Goal: Task Accomplishment & Management: Use online tool/utility

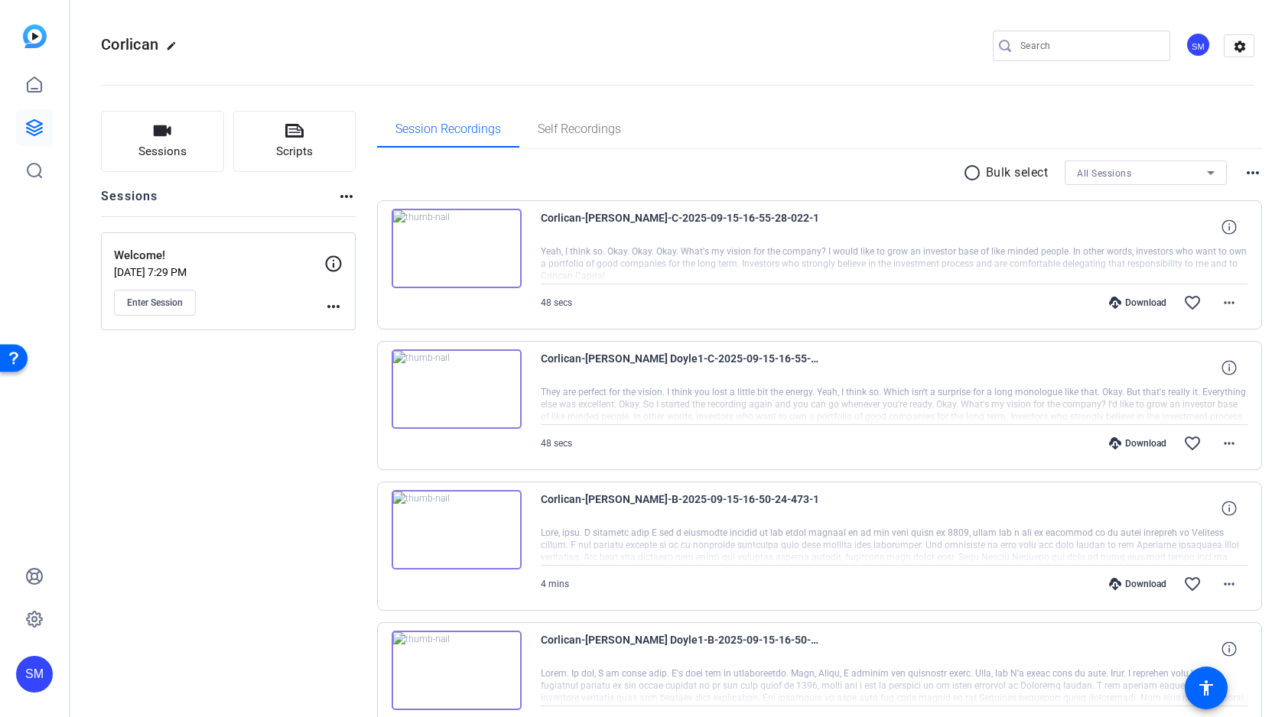
click at [974, 175] on mat-icon "radio_button_unchecked" at bounding box center [974, 173] width 23 height 18
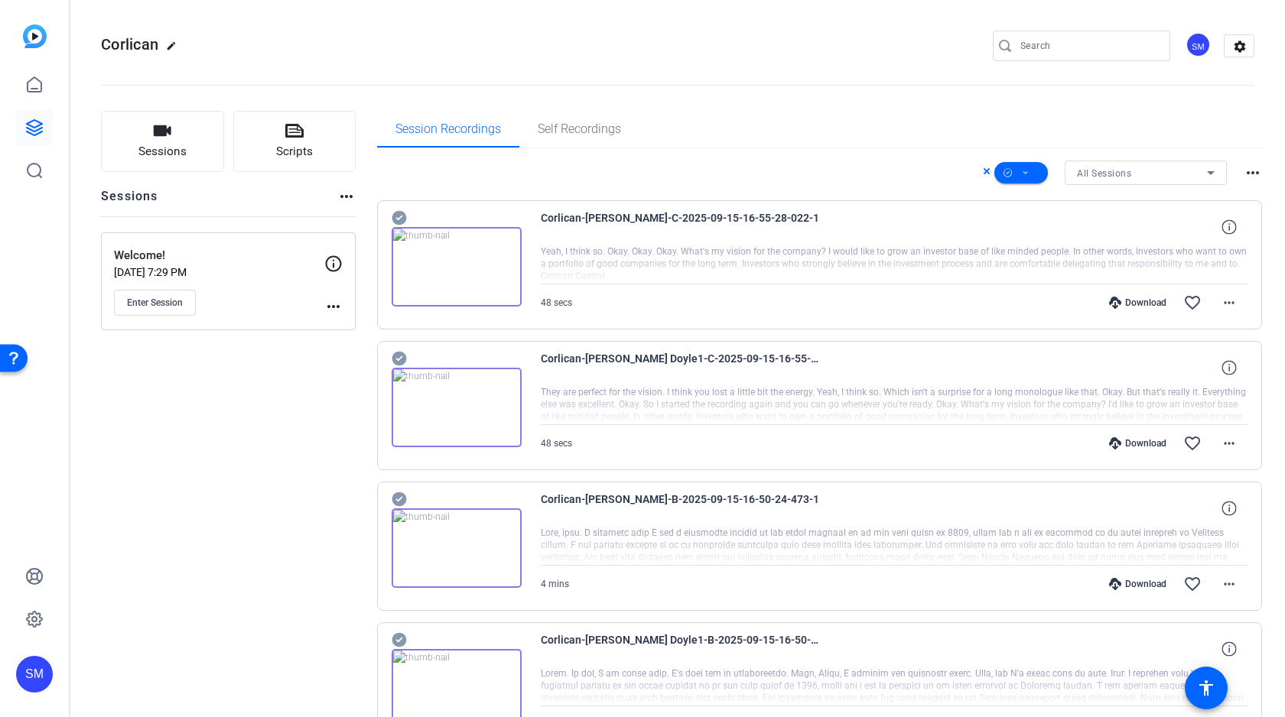
click at [398, 356] on icon at bounding box center [399, 359] width 15 height 15
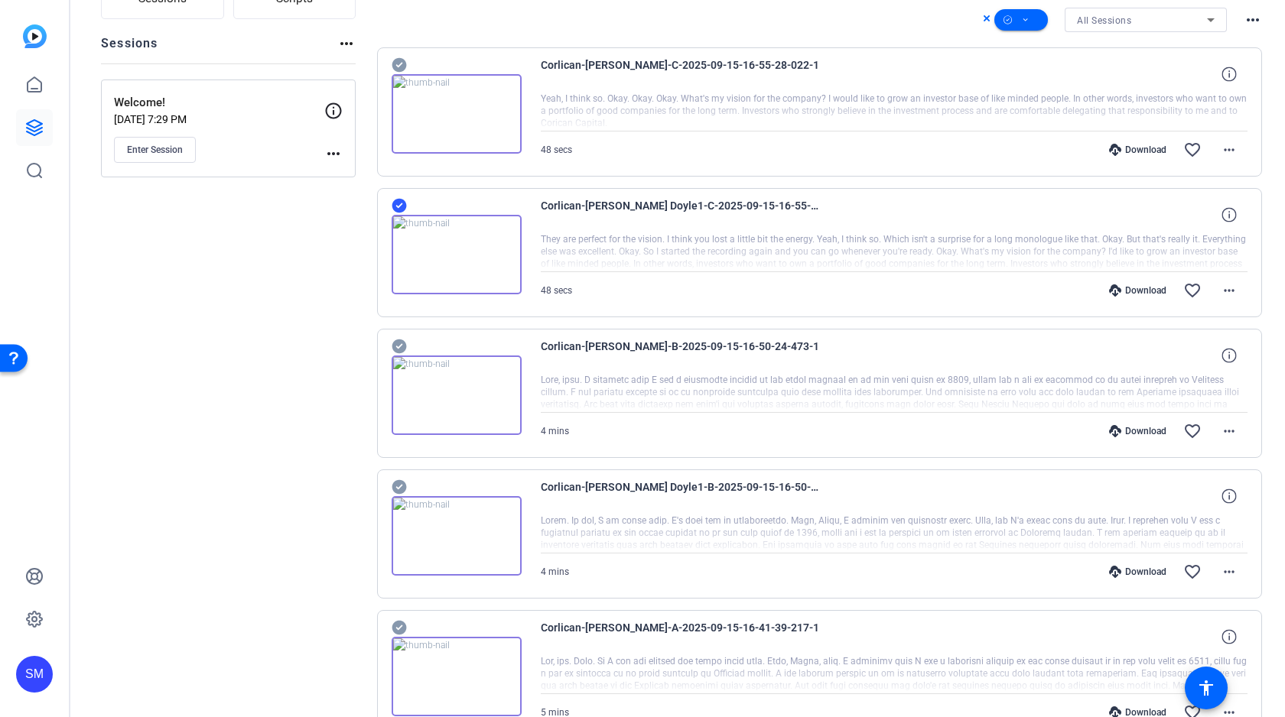
scroll to position [155, 0]
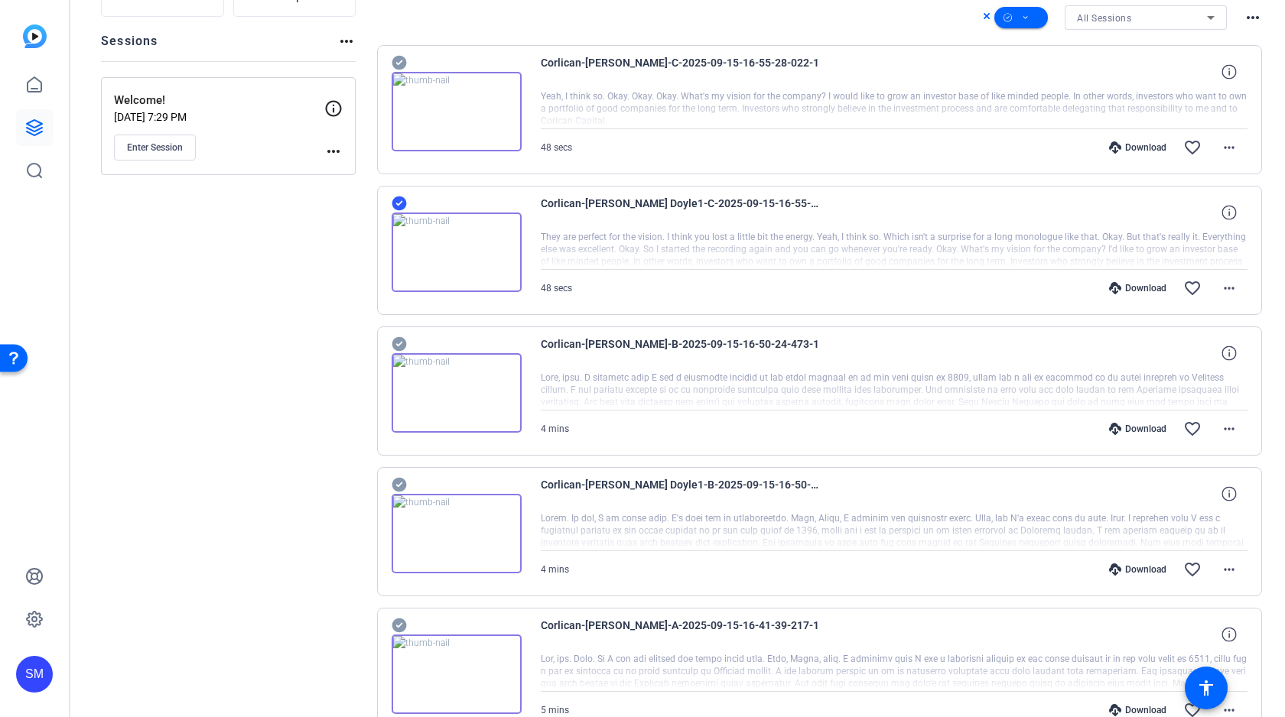
click at [401, 482] on icon at bounding box center [399, 485] width 15 height 15
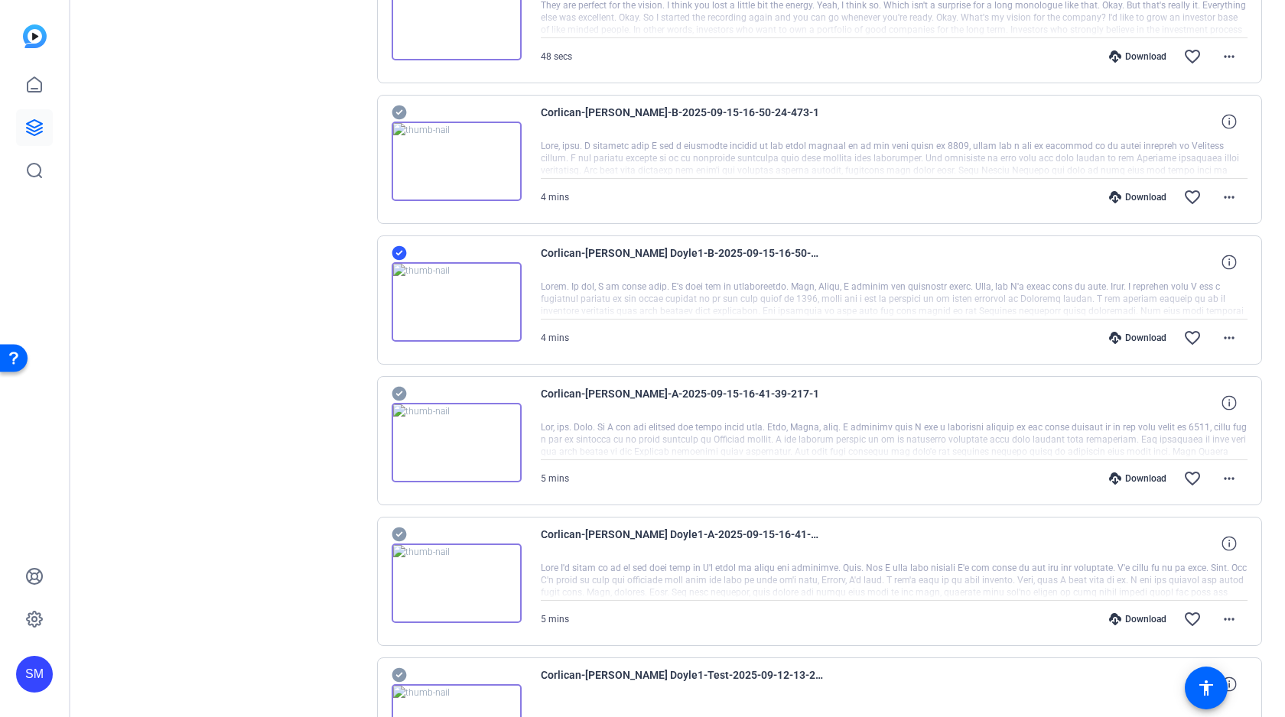
scroll to position [420, 0]
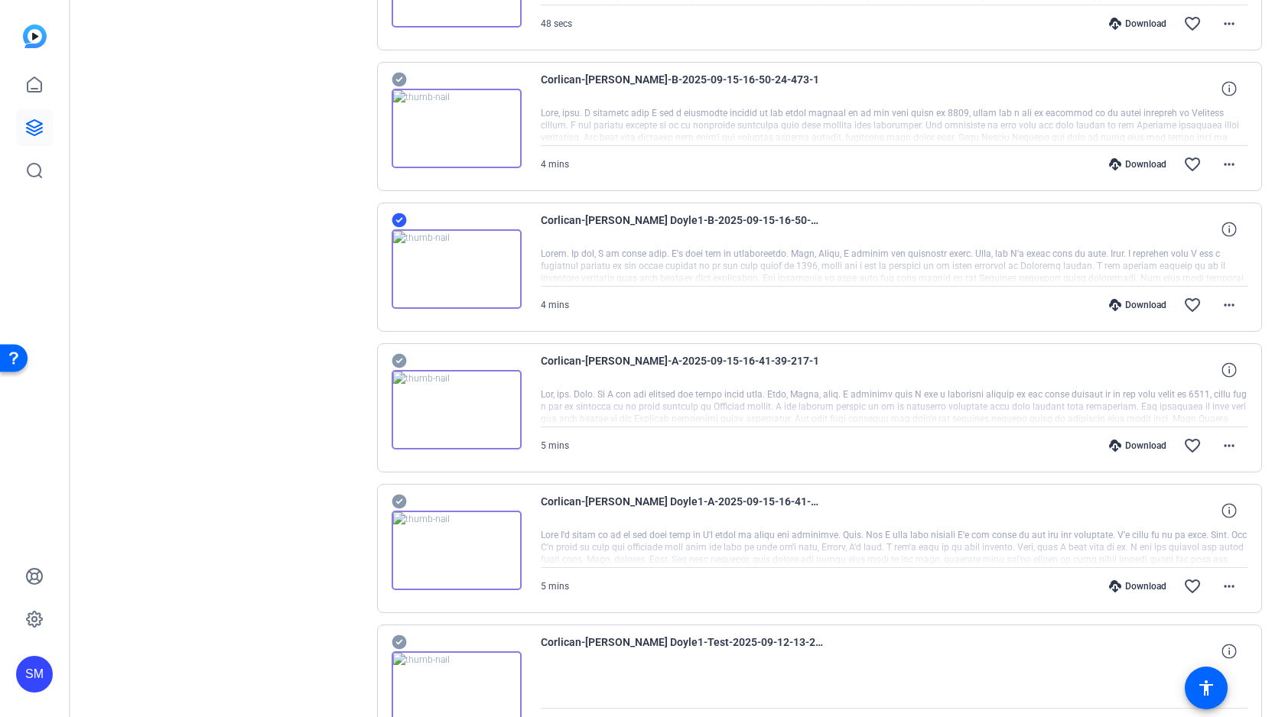
click at [398, 503] on icon at bounding box center [399, 501] width 15 height 18
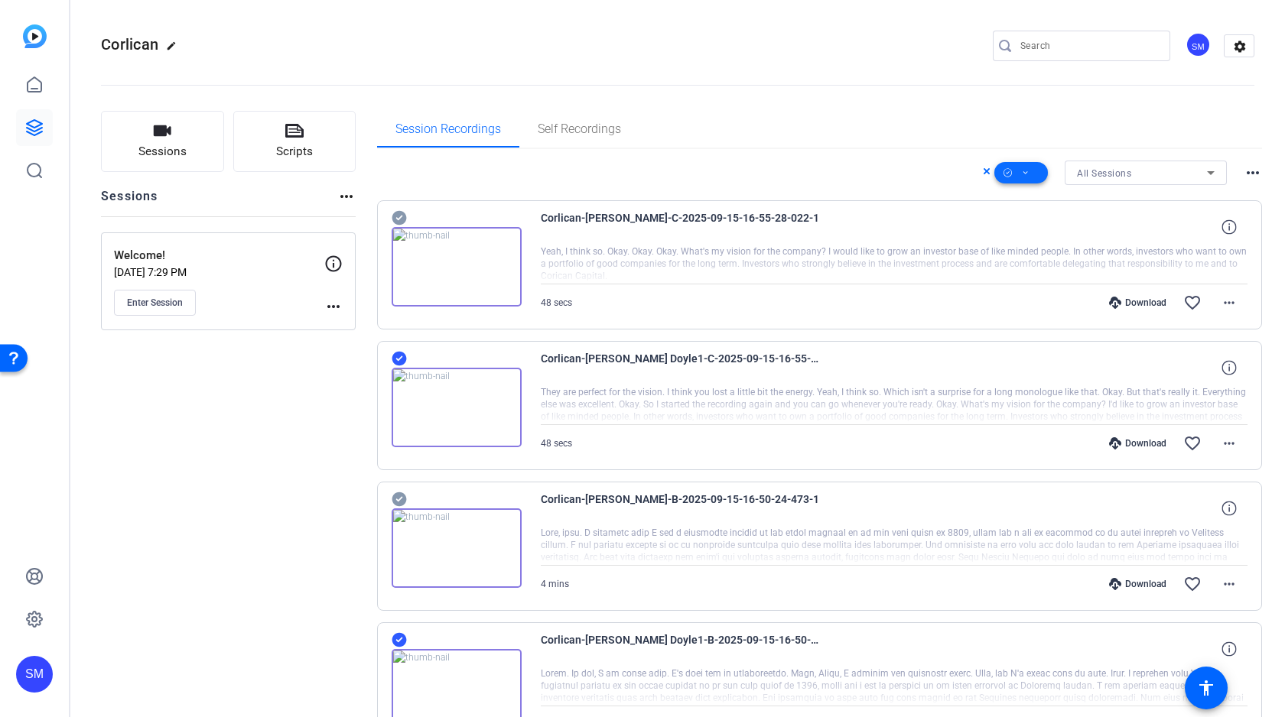
click at [1013, 168] on span at bounding box center [1021, 172] width 54 height 37
click at [1028, 232] on span "Download Original" at bounding box center [1046, 235] width 81 height 18
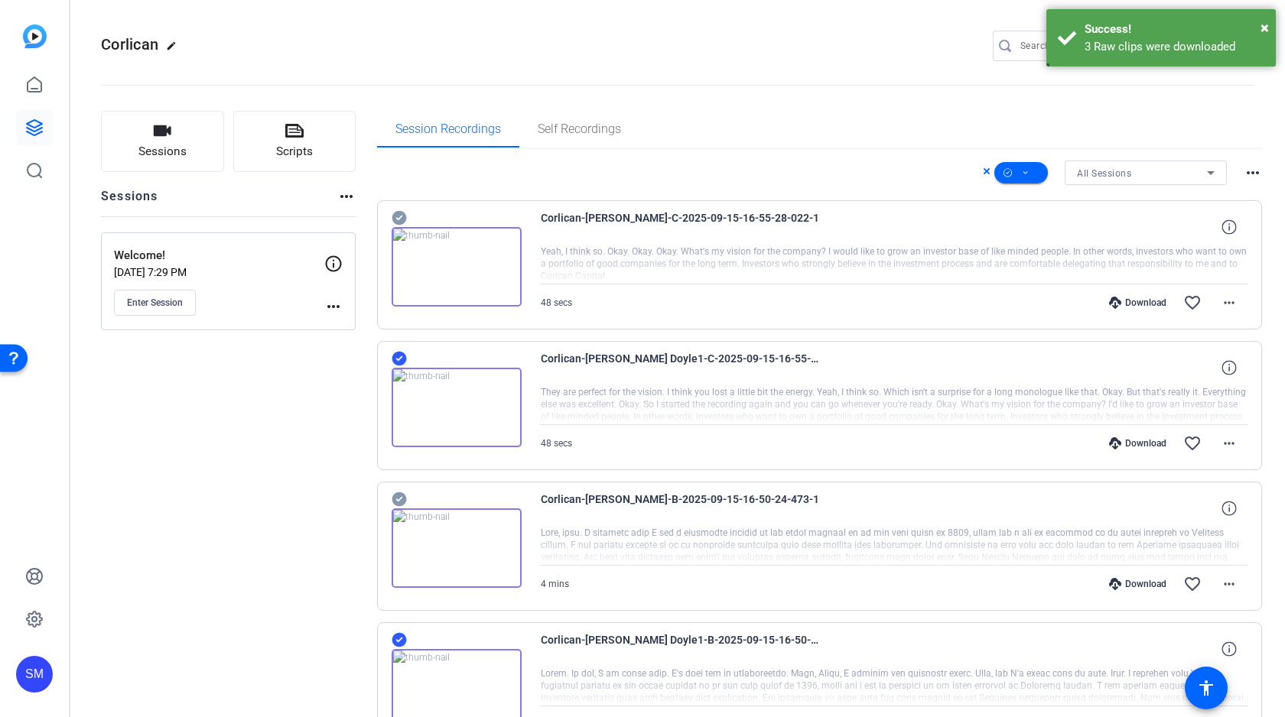
click at [398, 216] on icon at bounding box center [399, 218] width 15 height 15
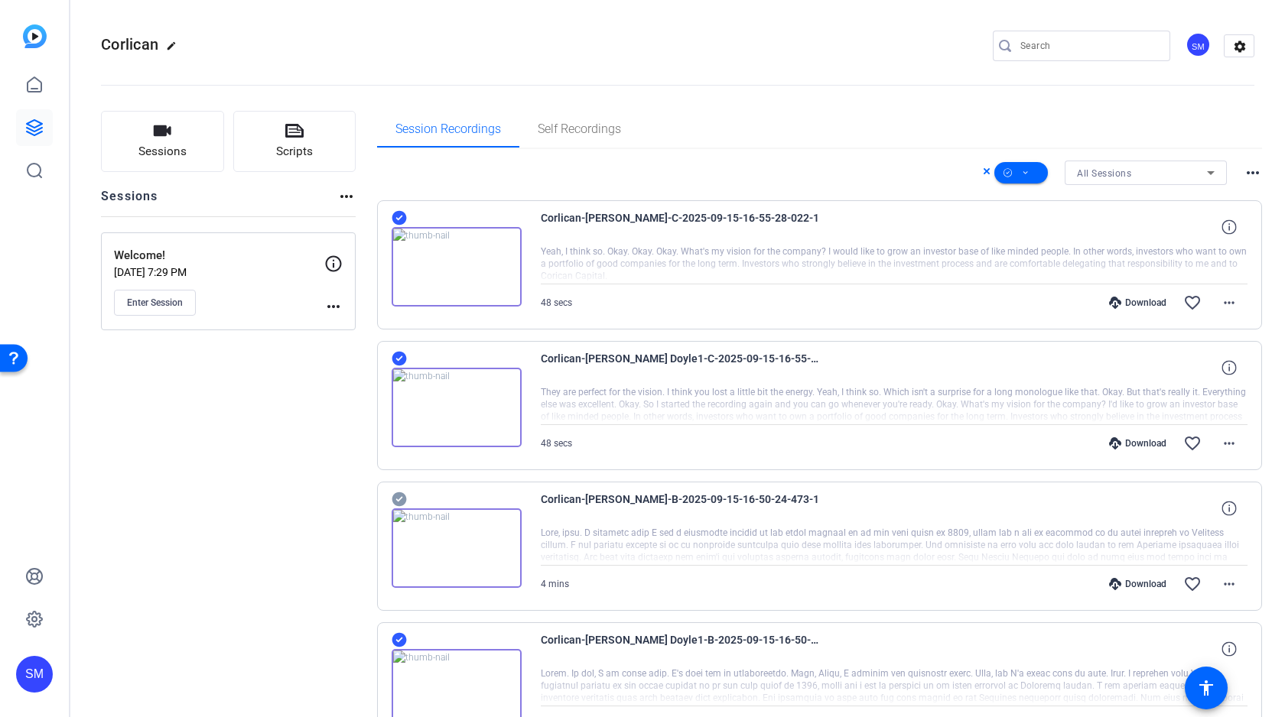
click at [401, 366] on icon at bounding box center [399, 358] width 15 height 18
click at [400, 495] on icon at bounding box center [399, 499] width 15 height 15
click at [398, 638] on icon at bounding box center [399, 640] width 15 height 15
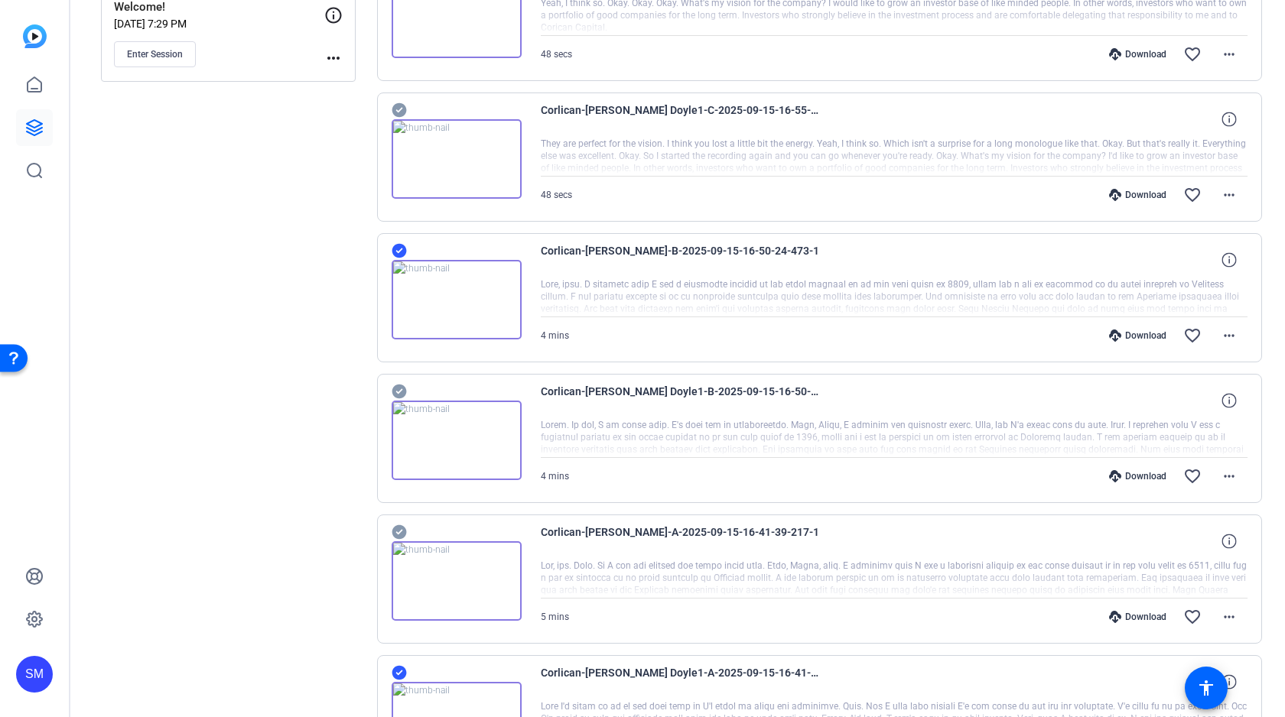
scroll to position [267, 0]
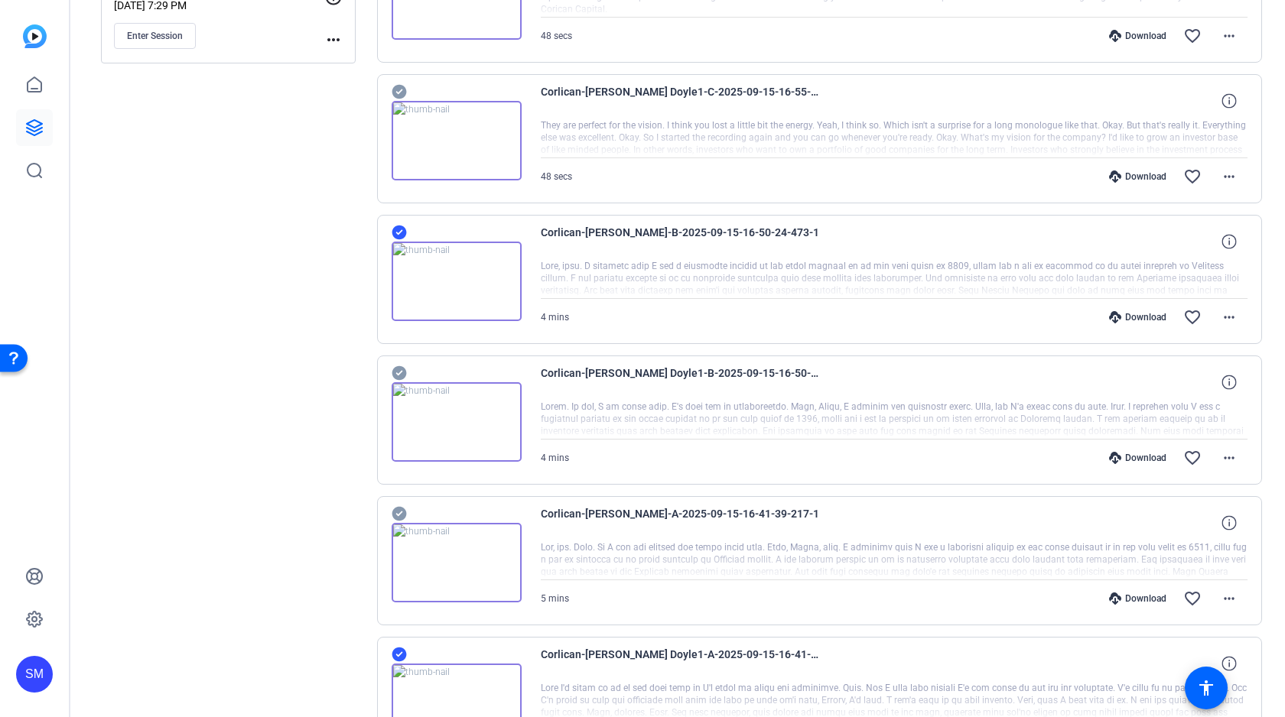
click at [399, 510] on icon at bounding box center [399, 514] width 15 height 15
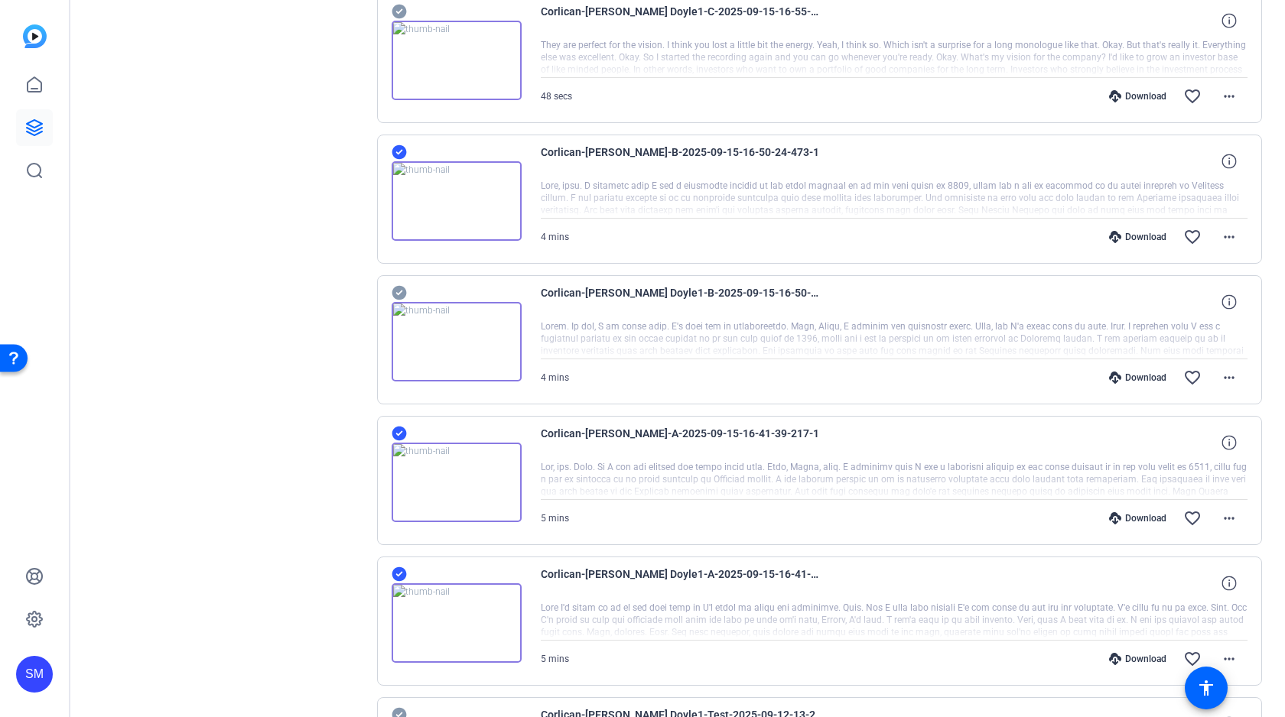
scroll to position [362, 0]
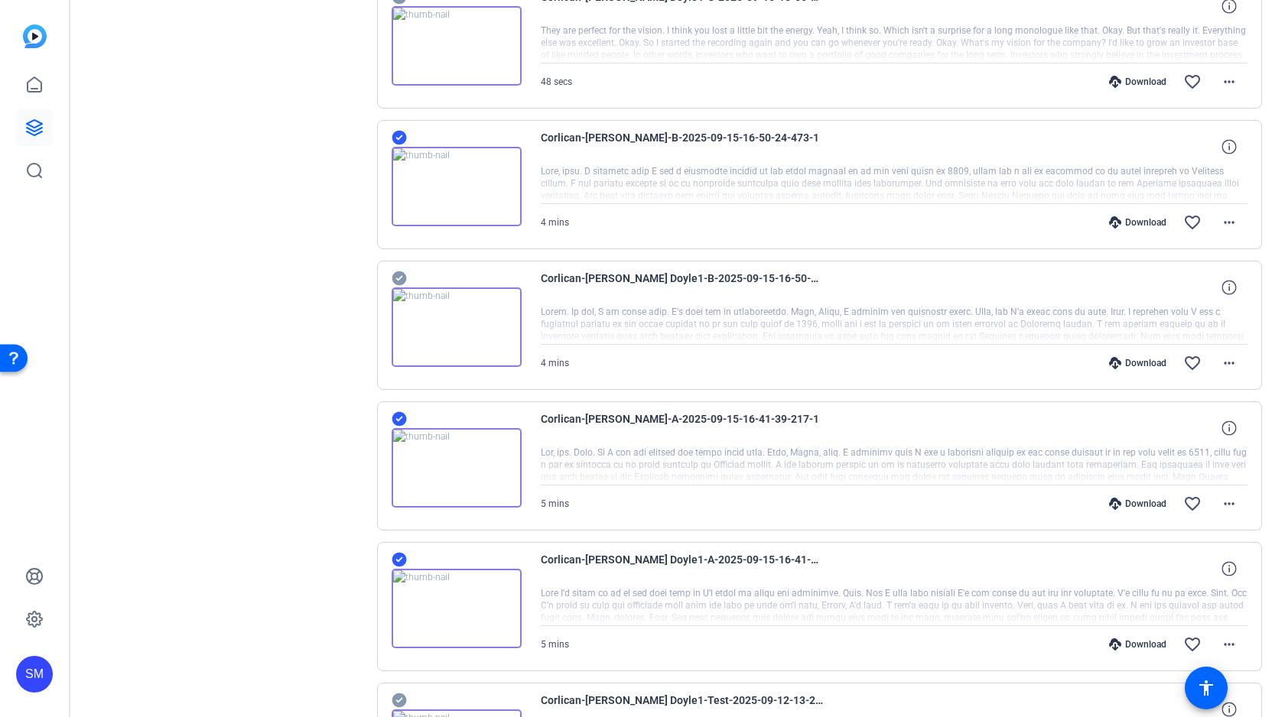
click at [397, 551] on icon at bounding box center [399, 560] width 15 height 18
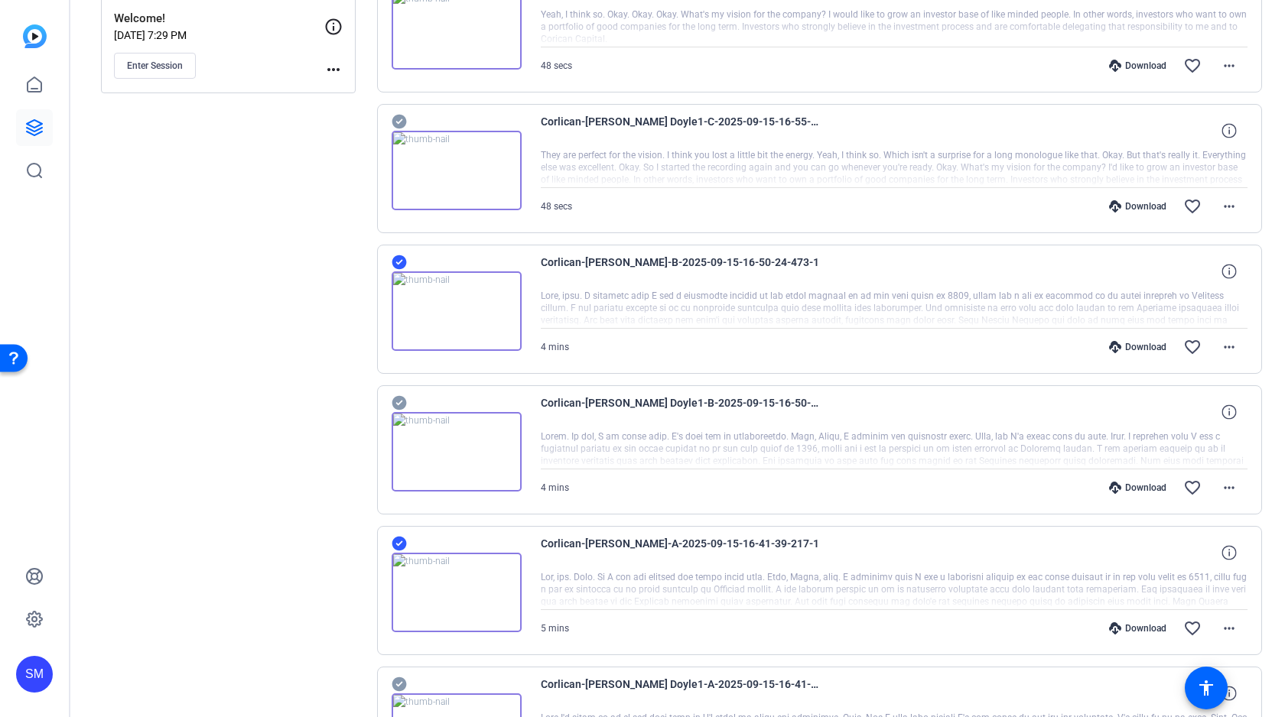
scroll to position [37, 0]
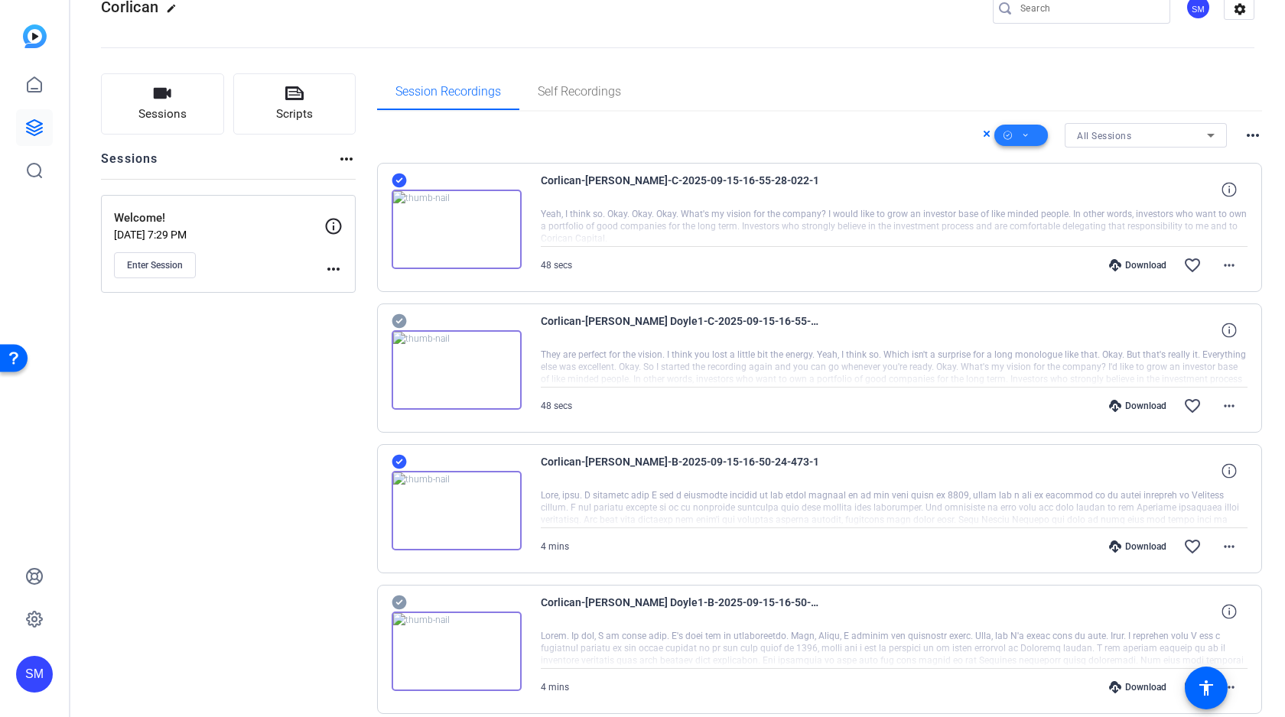
click at [1015, 132] on span at bounding box center [1021, 135] width 54 height 37
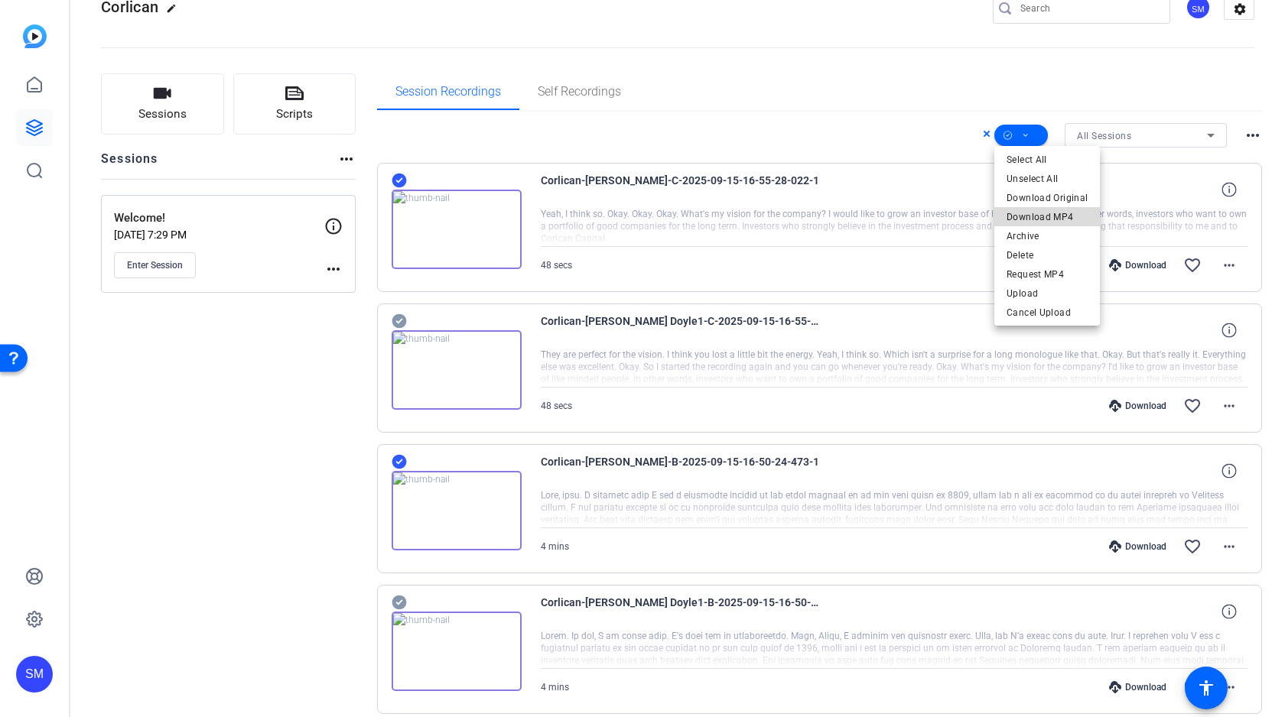
click at [1048, 214] on span "Download MP4" at bounding box center [1046, 217] width 81 height 18
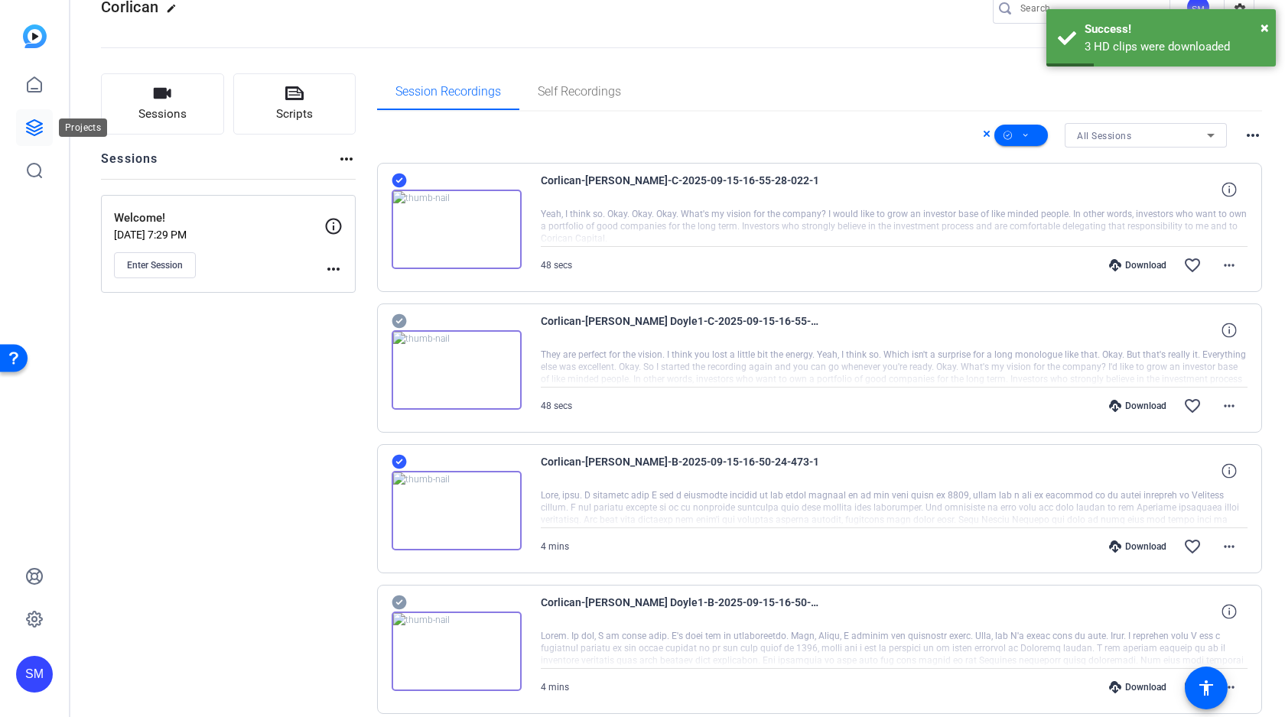
click at [34, 127] on icon at bounding box center [34, 127] width 15 height 15
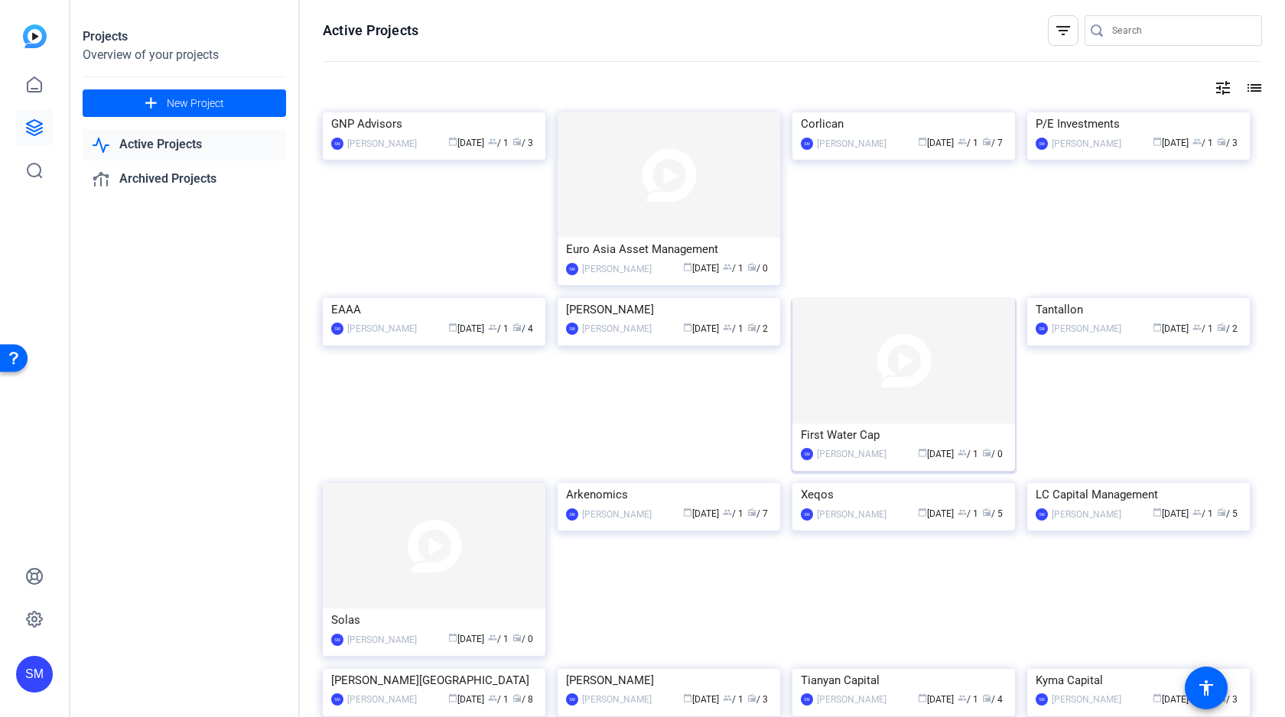
click at [894, 340] on img at bounding box center [903, 360] width 223 height 125
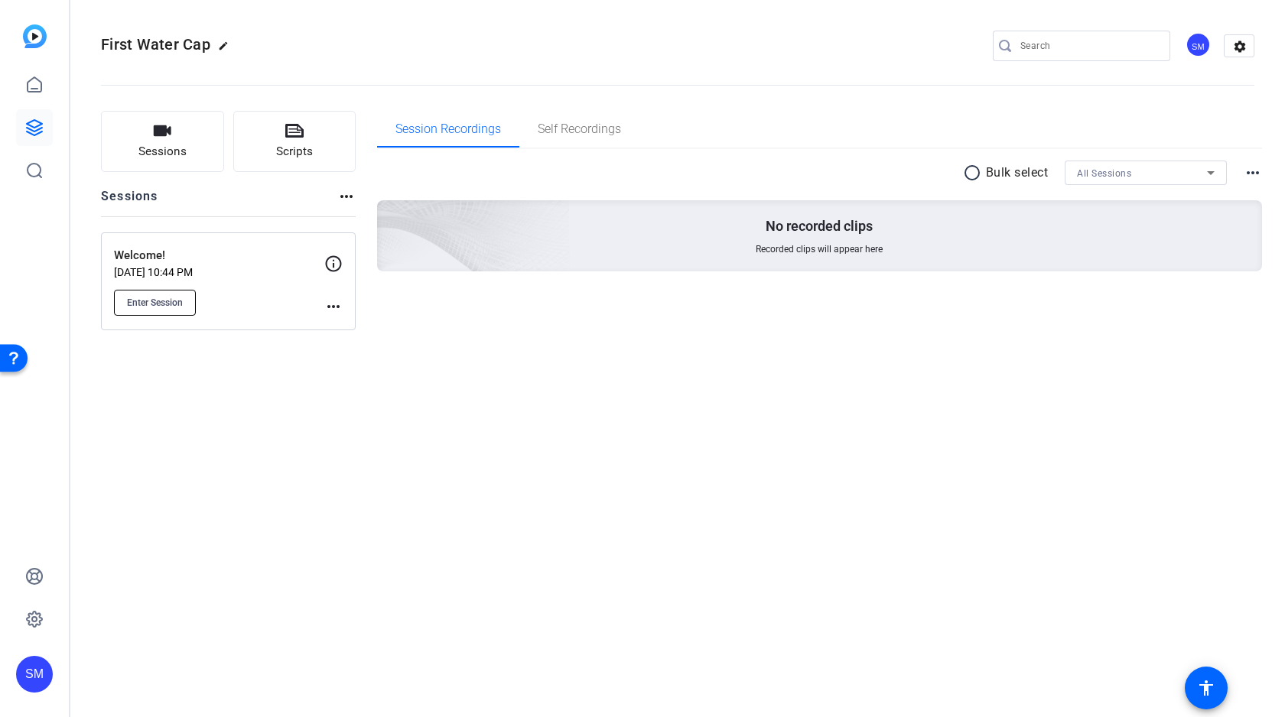
click at [151, 307] on span "Enter Session" at bounding box center [155, 303] width 56 height 12
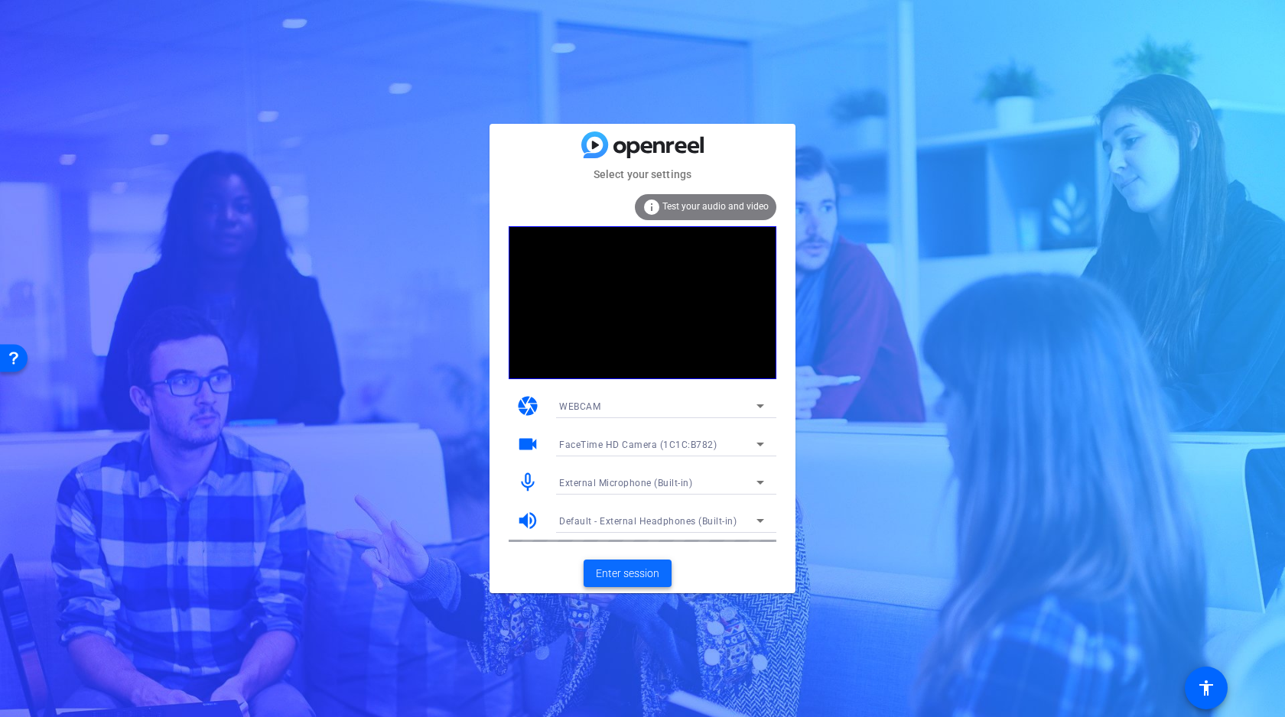
click at [631, 573] on span "Enter session" at bounding box center [627, 574] width 63 height 16
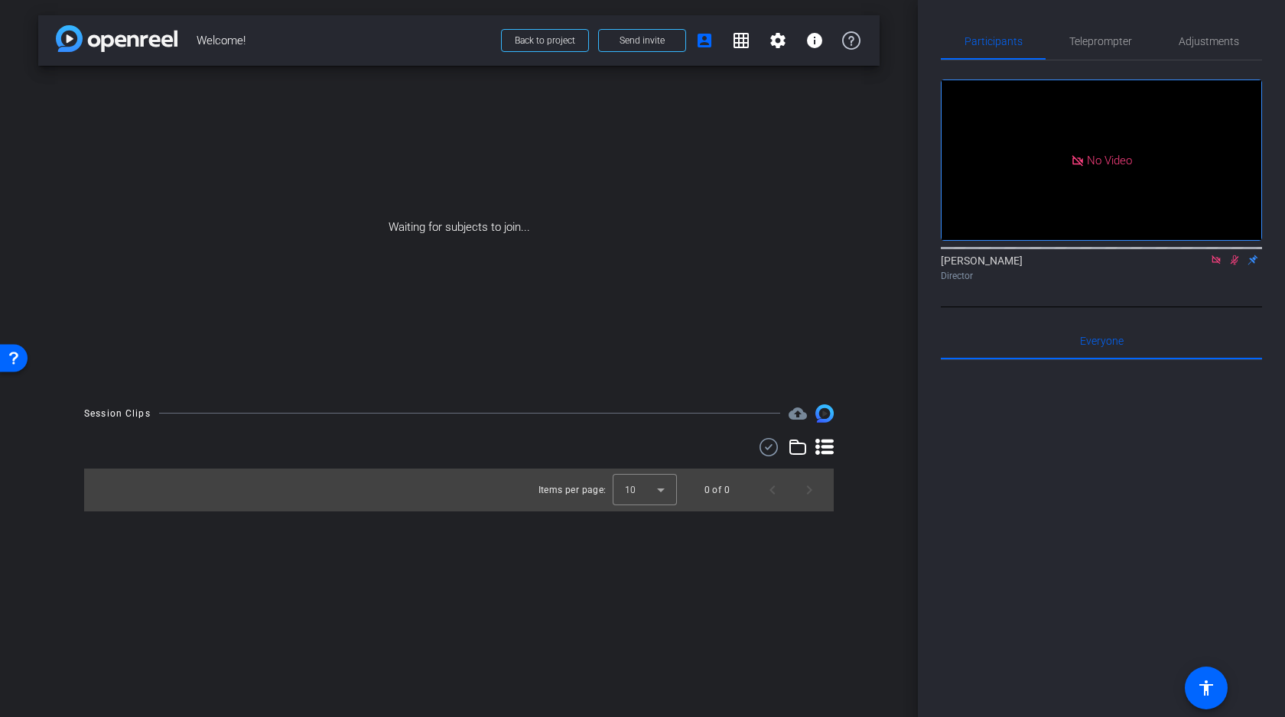
click at [1214, 265] on icon at bounding box center [1216, 260] width 12 height 11
click at [1218, 265] on icon at bounding box center [1216, 260] width 12 height 11
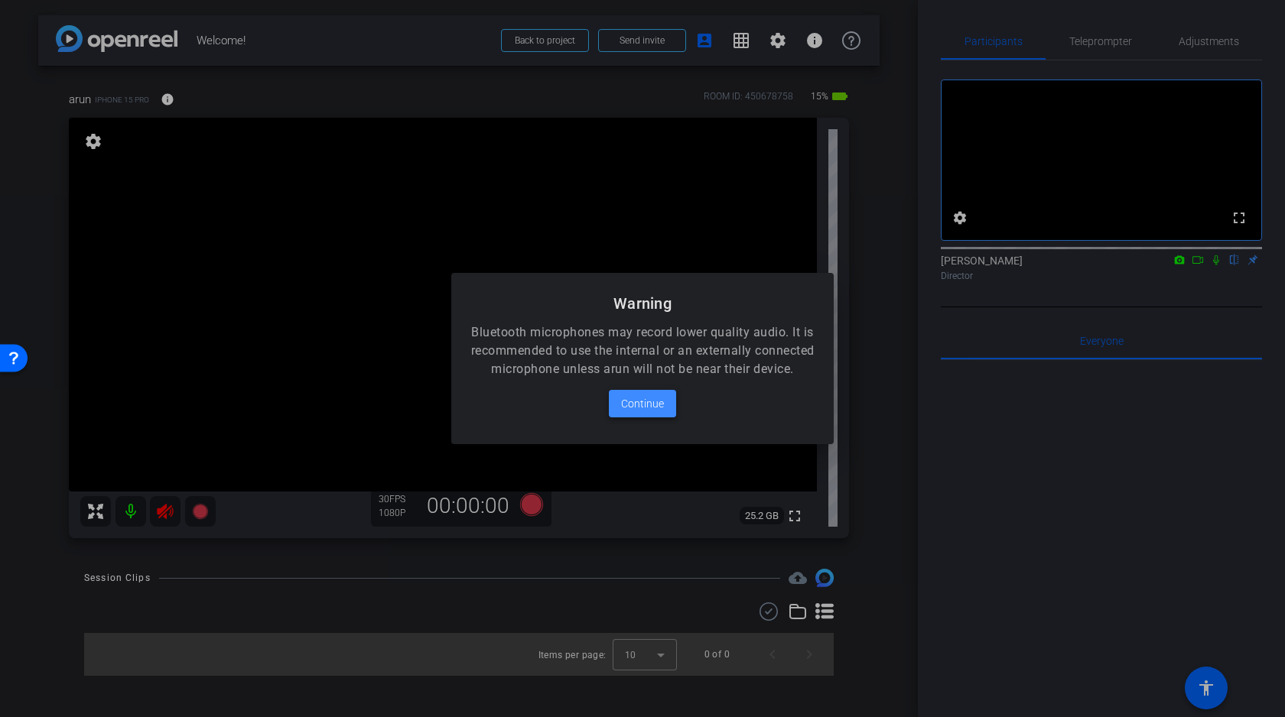
click at [636, 410] on span "Continue" at bounding box center [642, 404] width 43 height 18
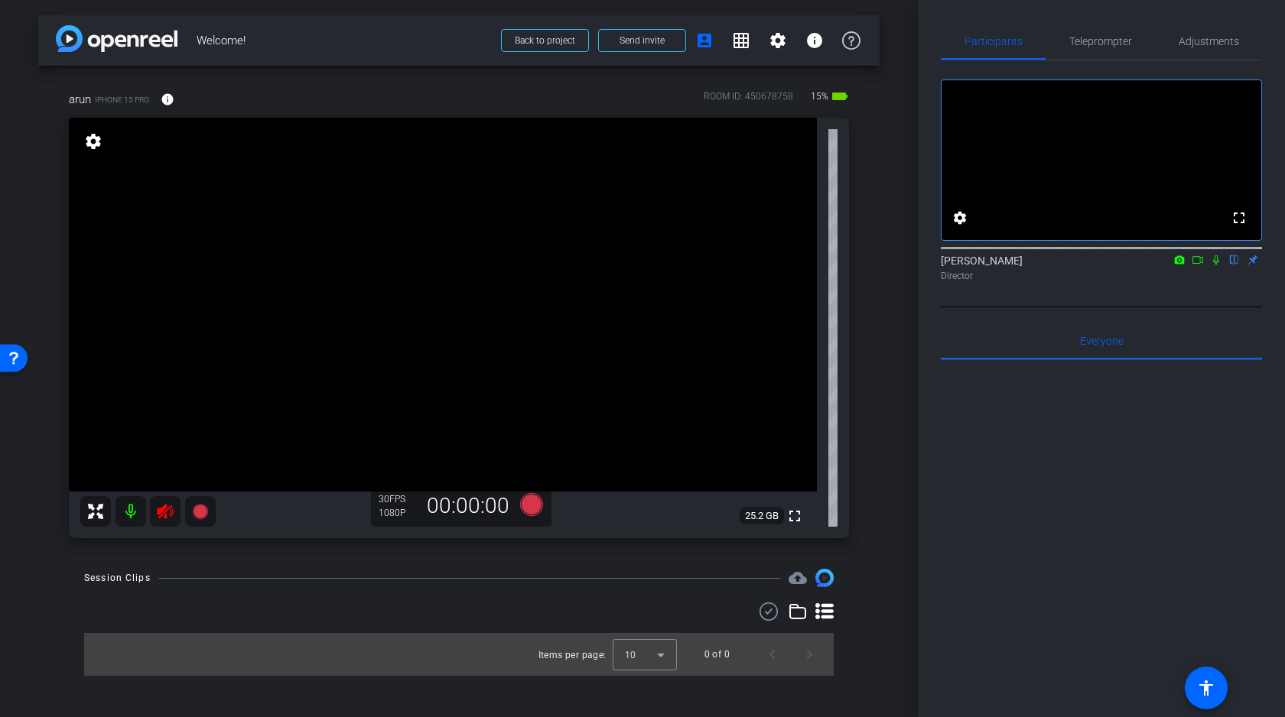
click at [126, 512] on mat-icon at bounding box center [130, 511] width 31 height 31
click at [1204, 44] on span "Adjustments" at bounding box center [1208, 41] width 60 height 11
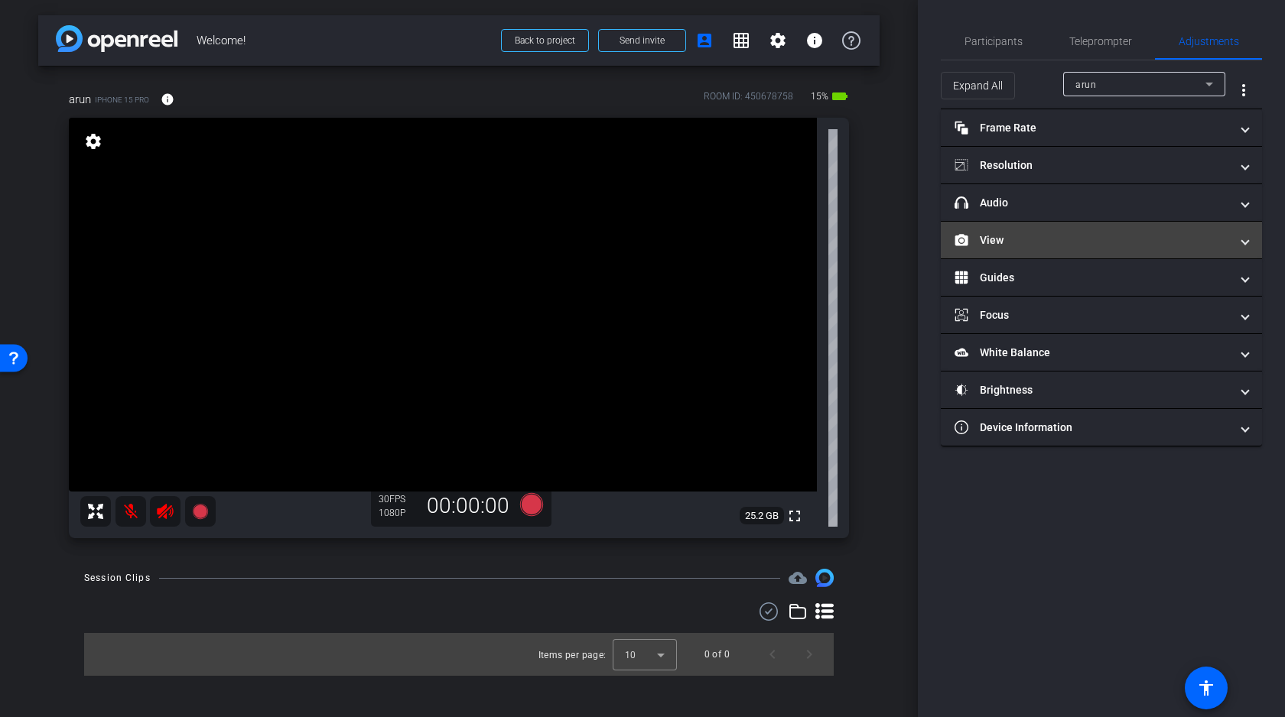
click at [1088, 234] on mat-panel-title "View" at bounding box center [1091, 240] width 275 height 16
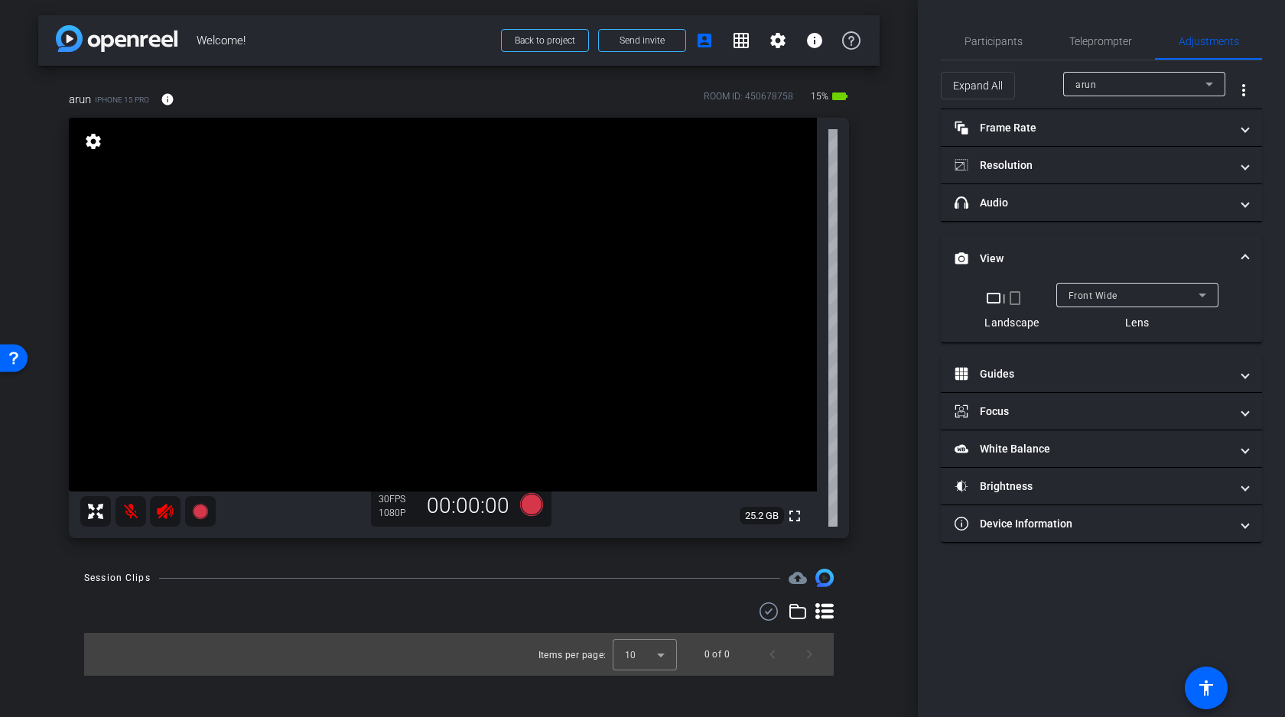
click at [1142, 302] on div "Front Wide" at bounding box center [1133, 295] width 130 height 19
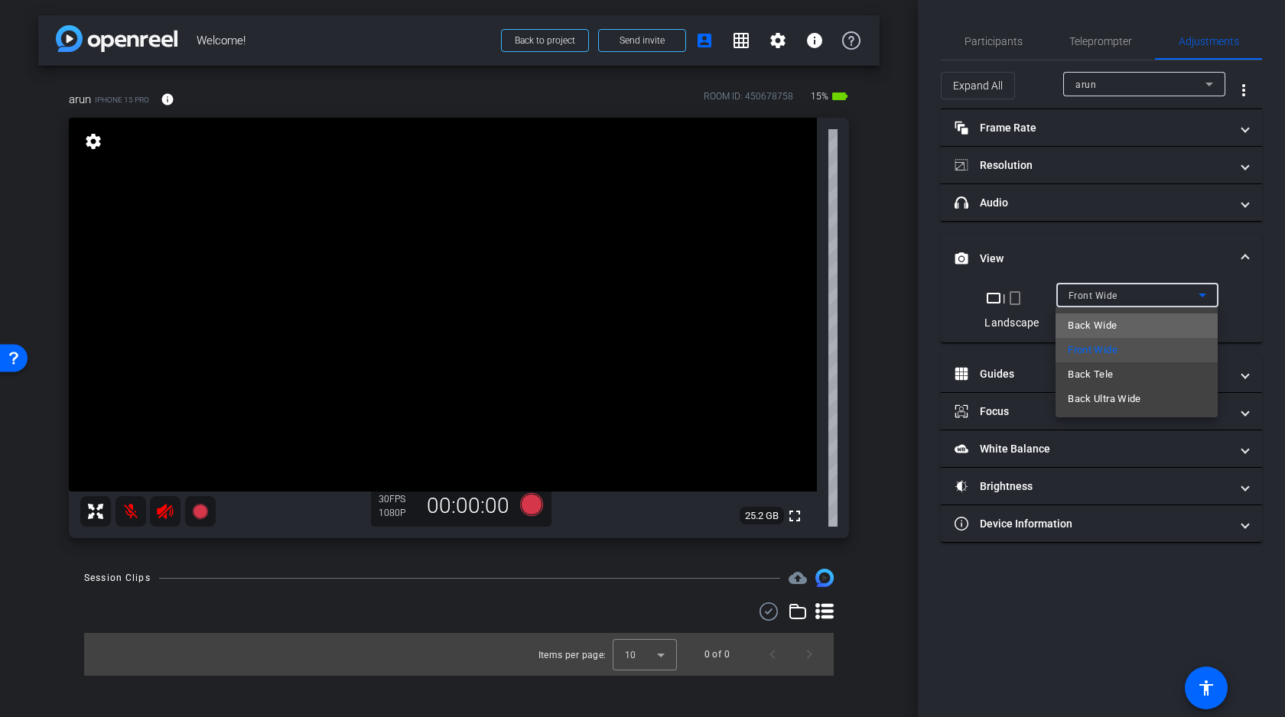
click at [1128, 325] on mat-option "Back Wide" at bounding box center [1136, 326] width 162 height 24
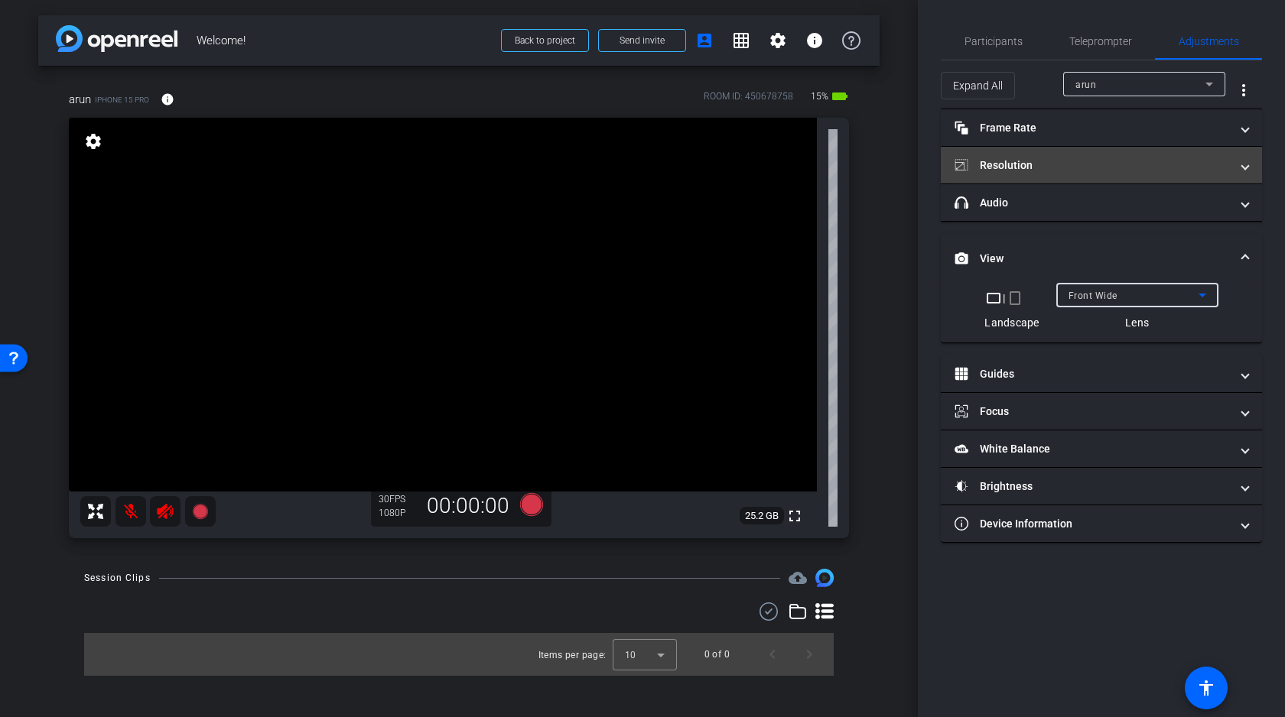
click at [1071, 162] on mat-panel-title "Resolution" at bounding box center [1091, 166] width 275 height 16
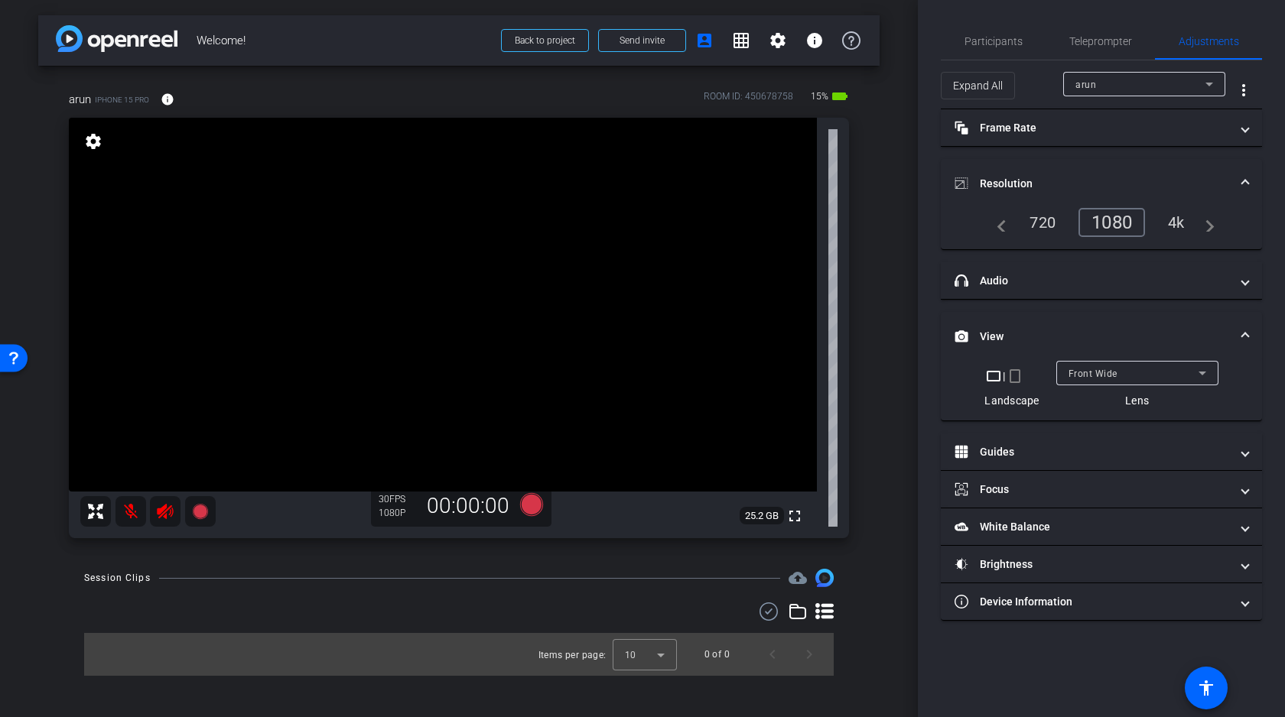
click at [1182, 223] on div "4k" at bounding box center [1176, 223] width 40 height 26
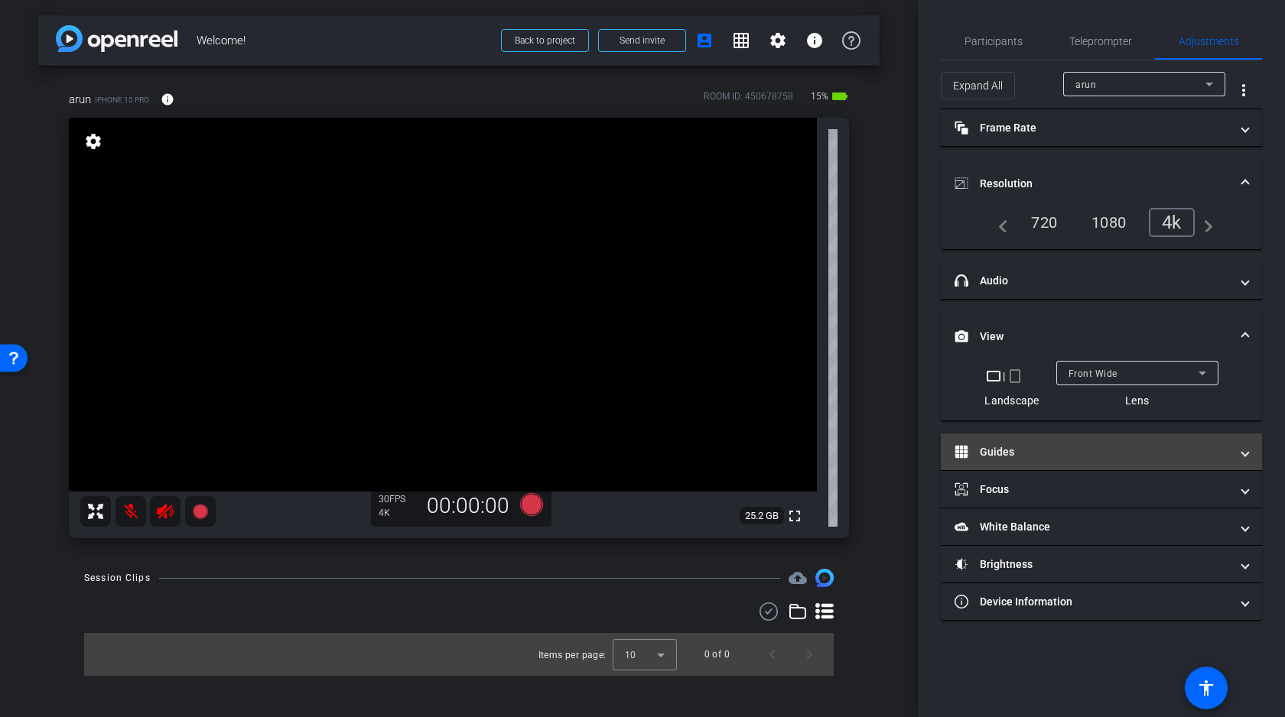
click at [1054, 450] on mat-panel-title "Guides" at bounding box center [1091, 452] width 275 height 16
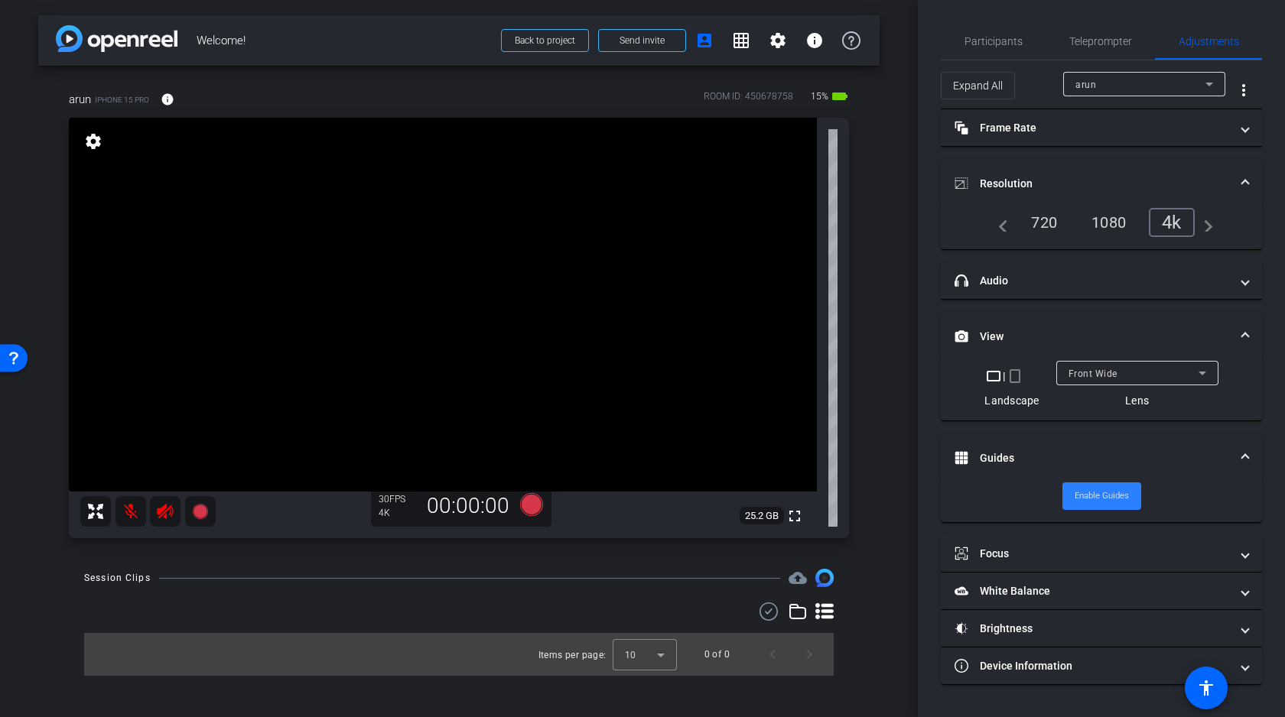
click at [1111, 496] on span "Enable Guides" at bounding box center [1101, 496] width 54 height 23
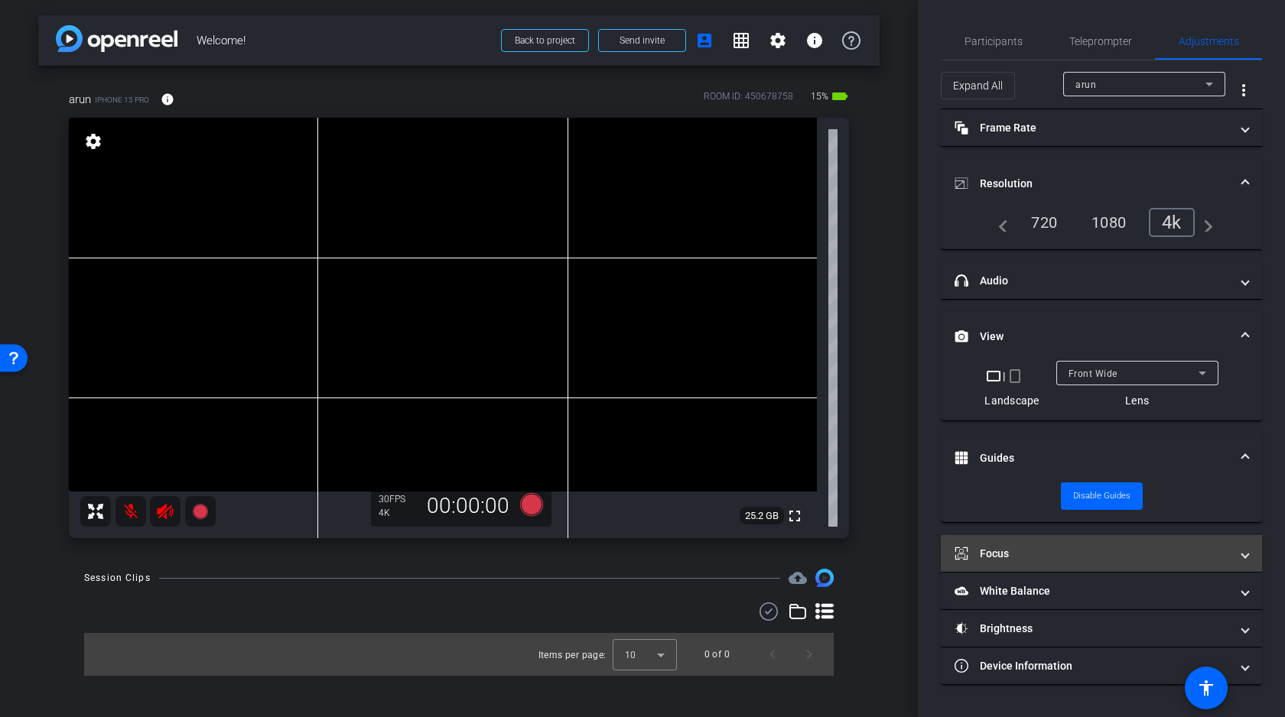
click at [1074, 551] on mat-panel-title "Focus" at bounding box center [1091, 554] width 275 height 16
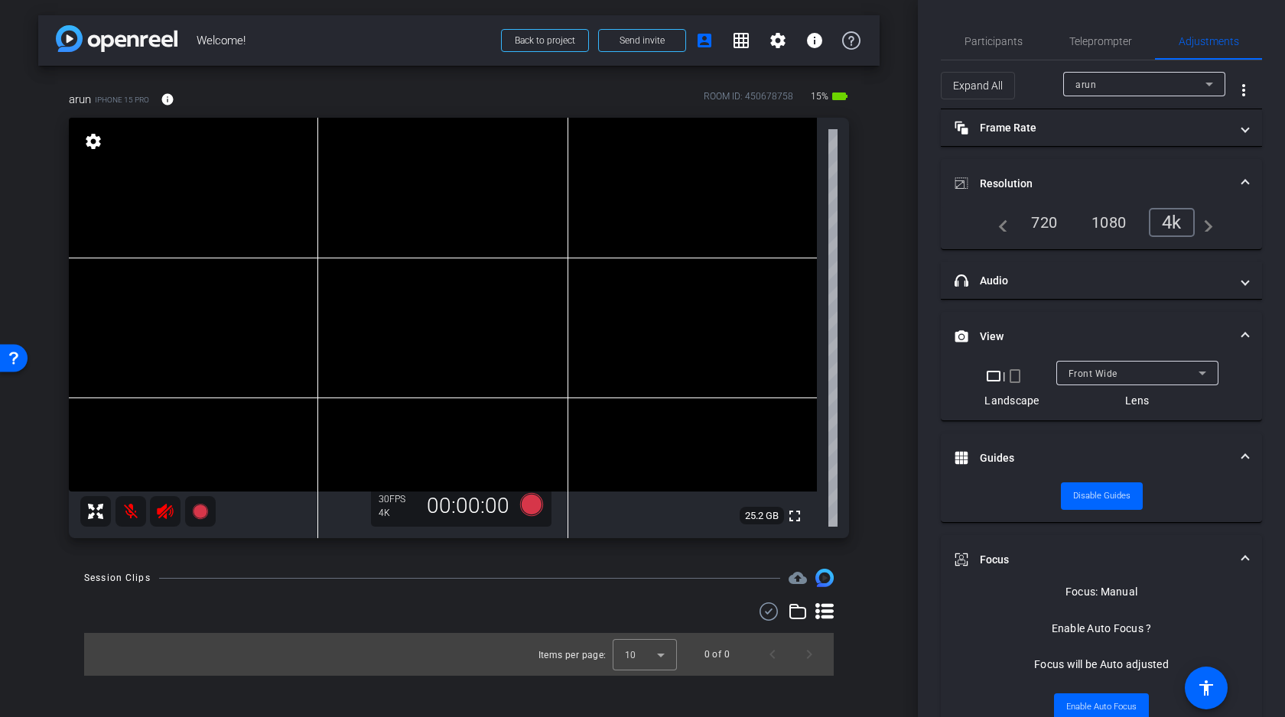
click at [509, 355] on video at bounding box center [443, 305] width 748 height 374
click at [1127, 558] on mat-panel-title "Focus" at bounding box center [1091, 560] width 275 height 16
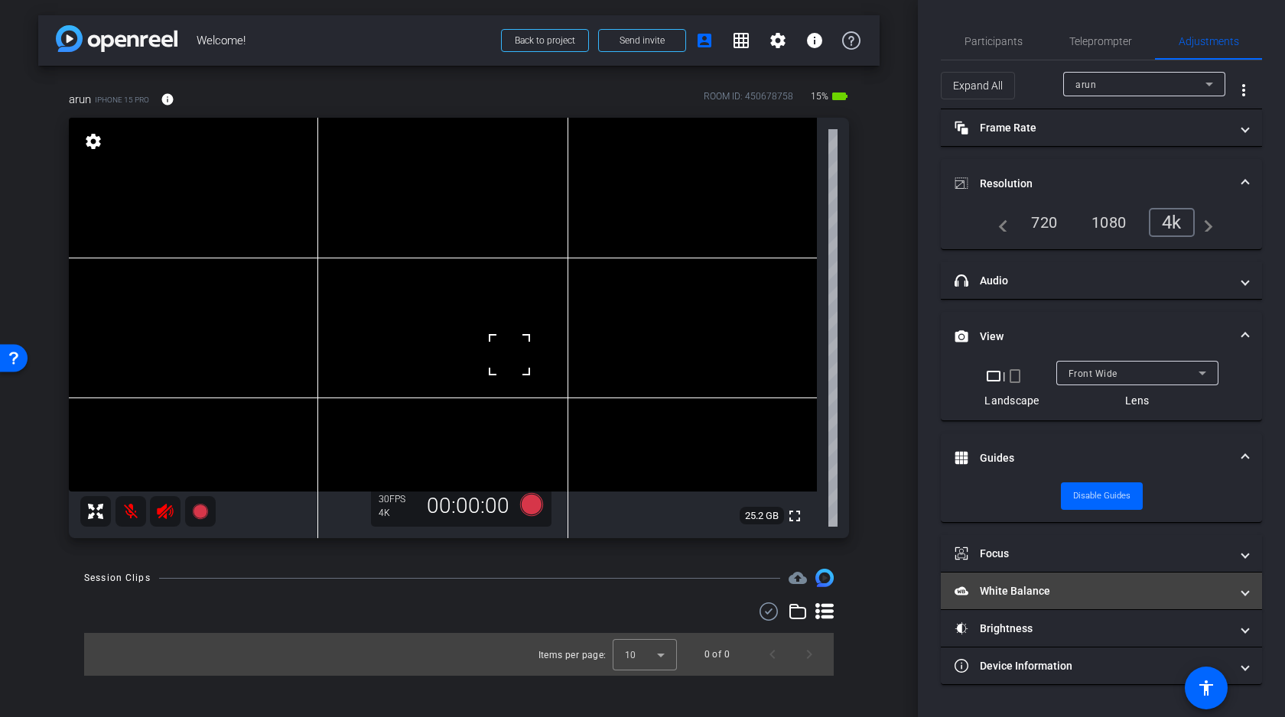
click at [1084, 590] on mat-panel-title "White Balance White Balance" at bounding box center [1091, 591] width 275 height 16
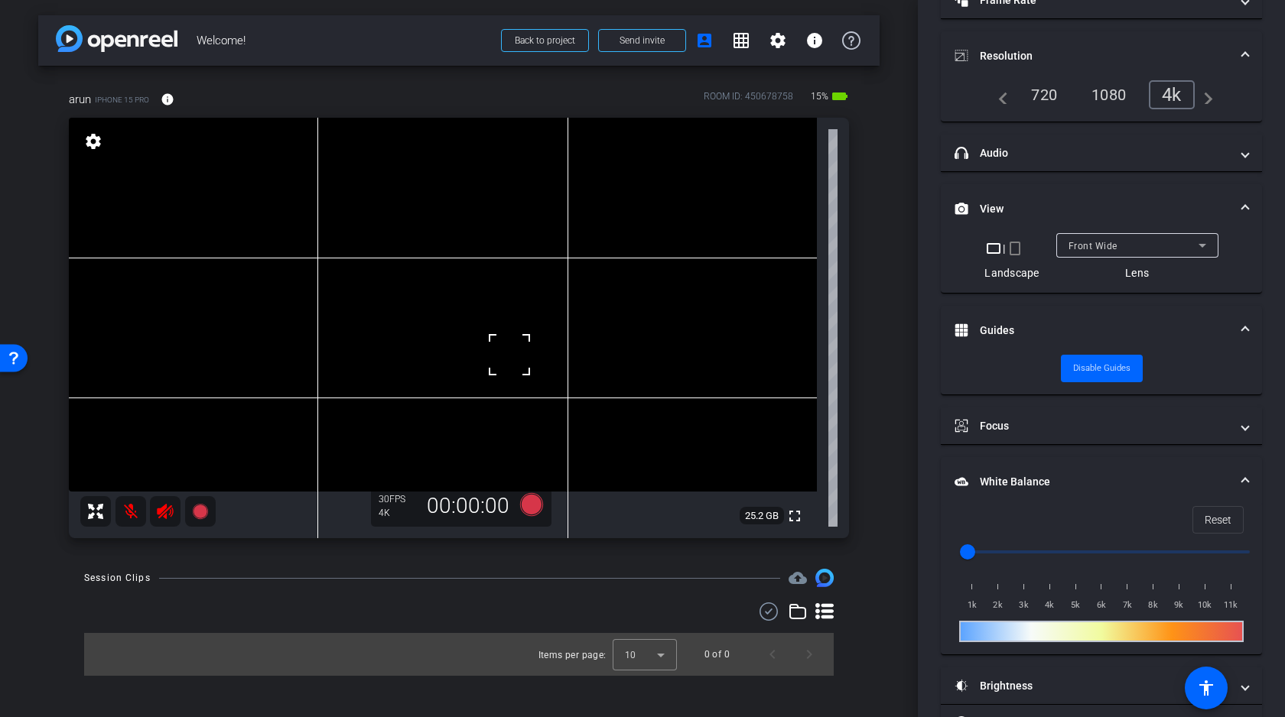
scroll to position [165, 0]
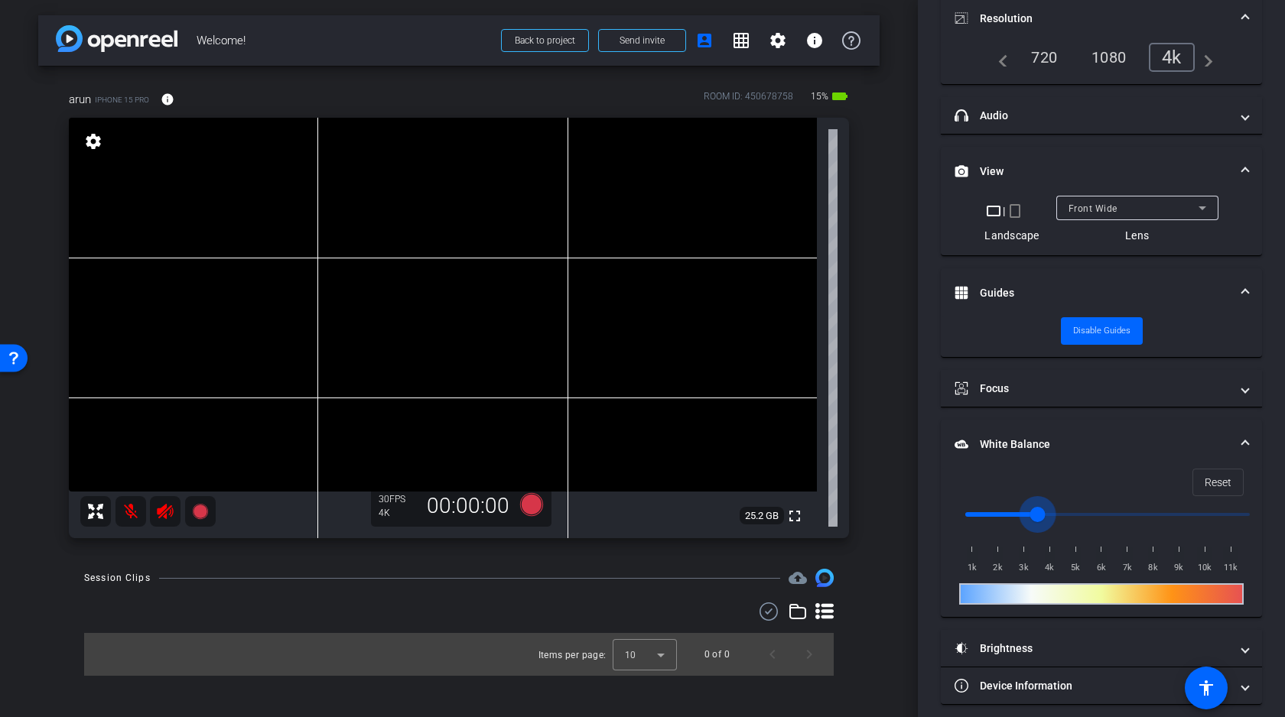
drag, startPoint x: 967, startPoint y: 512, endPoint x: 1033, endPoint y: 504, distance: 67.1
type input "3500"
click at [1033, 504] on input "range" at bounding box center [1107, 515] width 317 height 34
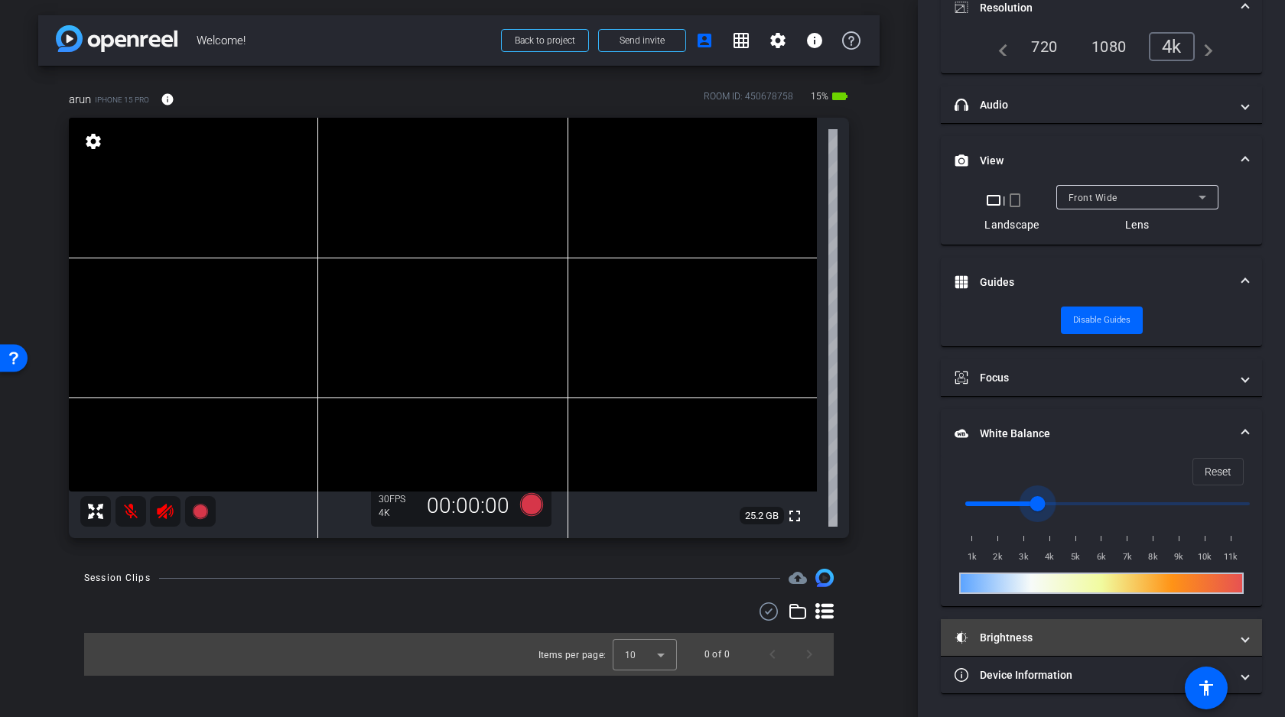
click at [1029, 628] on mat-expansion-panel-header "Brightness" at bounding box center [1101, 637] width 321 height 37
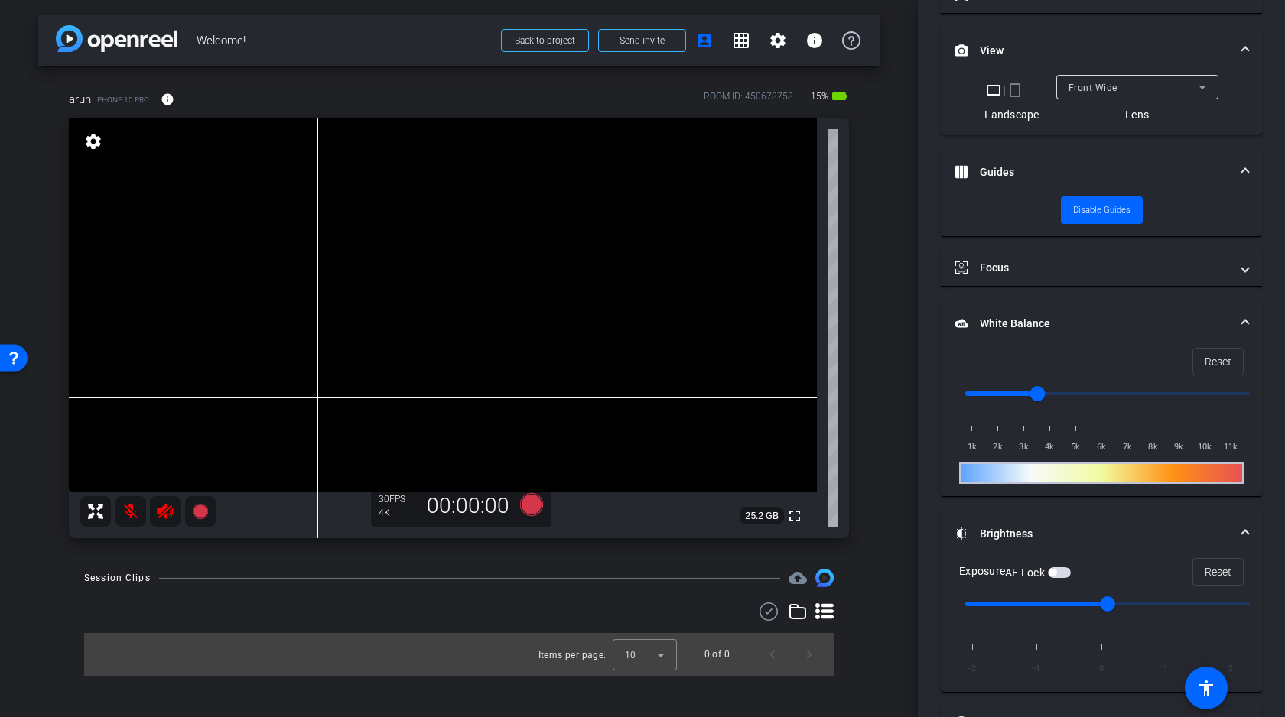
scroll to position [333, 0]
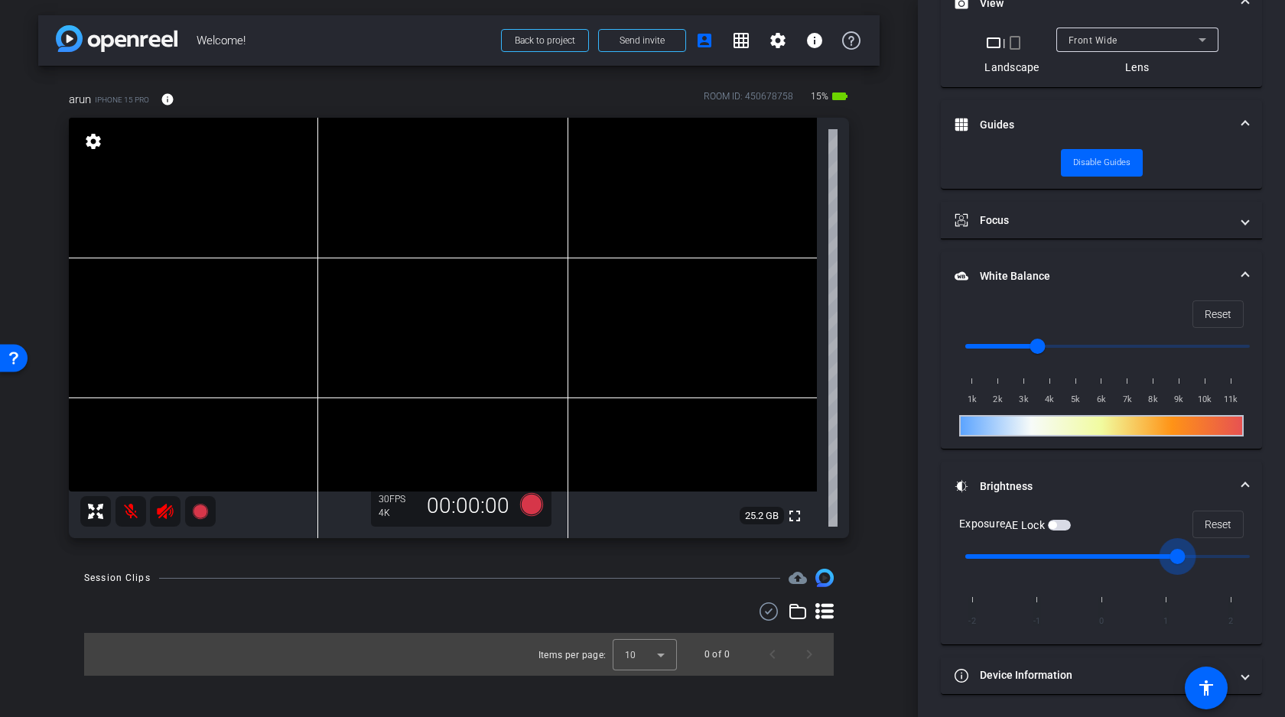
drag, startPoint x: 1107, startPoint y: 557, endPoint x: 1169, endPoint y: 557, distance: 61.9
type input "1"
click at [1169, 557] on input "range" at bounding box center [1107, 557] width 317 height 34
click at [504, 361] on video at bounding box center [443, 305] width 748 height 374
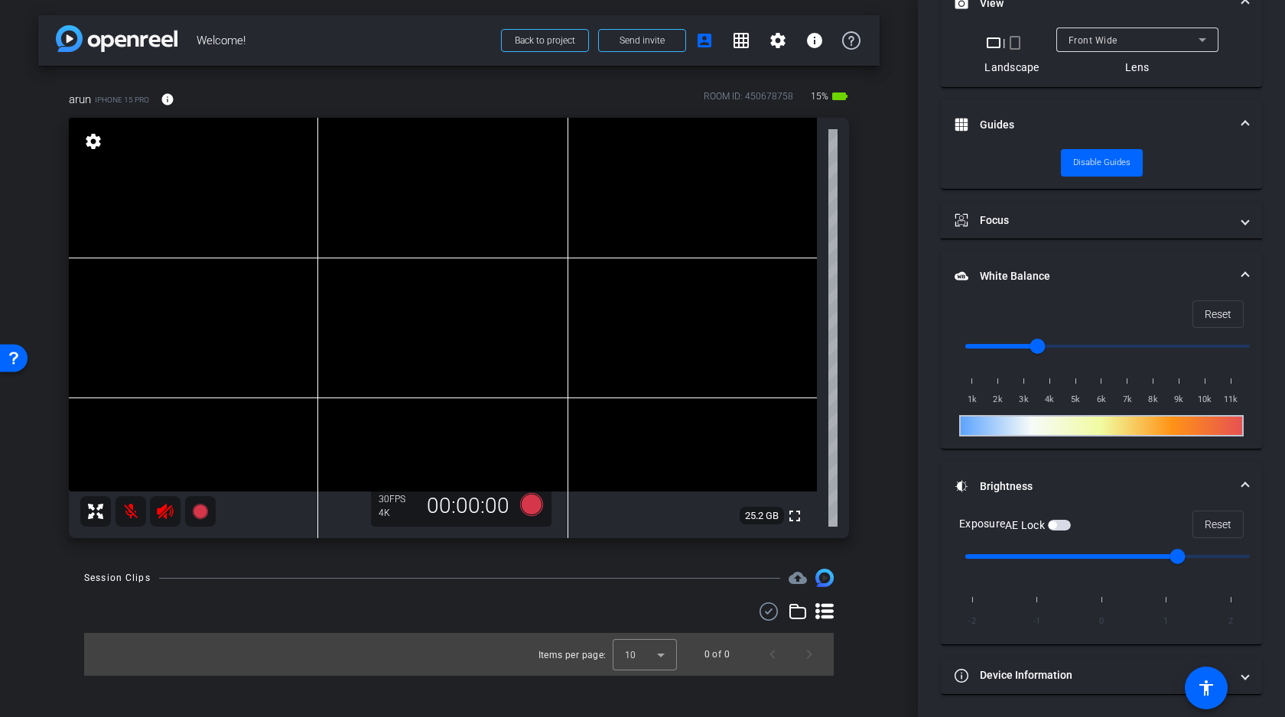
click at [501, 375] on video at bounding box center [443, 305] width 748 height 374
click at [498, 361] on div at bounding box center [501, 375] width 38 height 38
click at [533, 505] on icon at bounding box center [531, 504] width 23 height 23
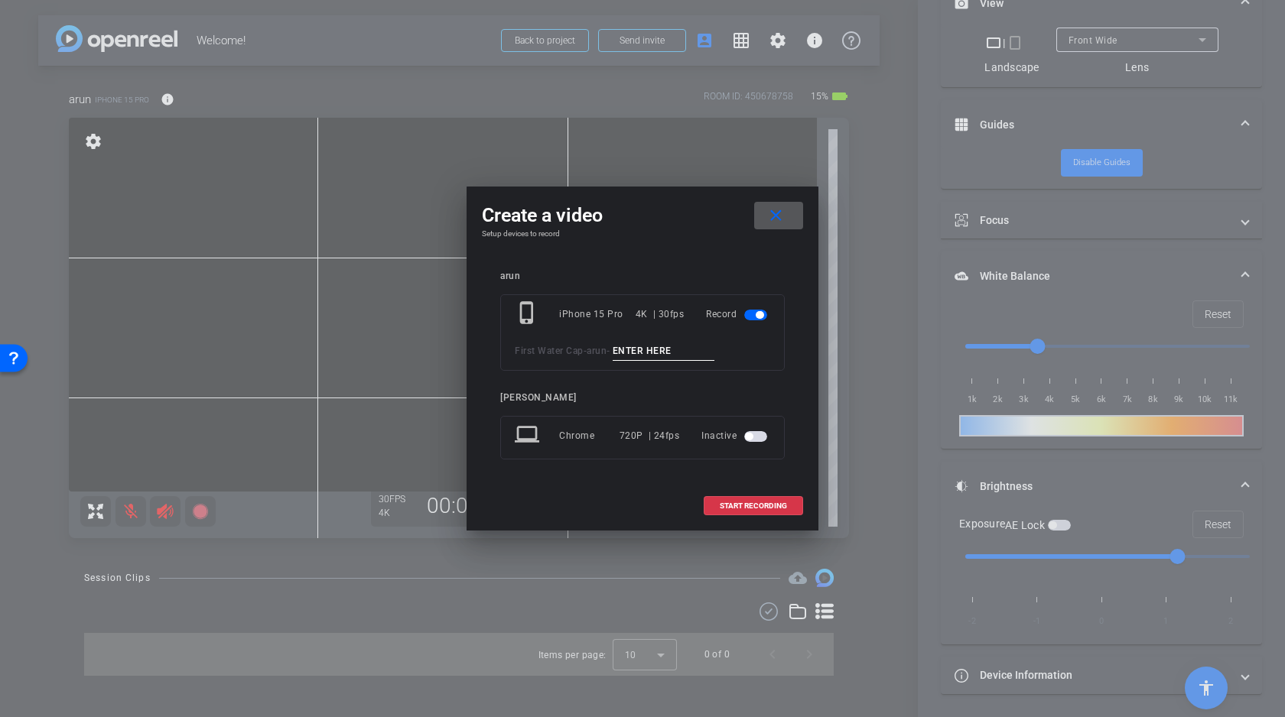
click at [670, 351] on input at bounding box center [664, 351] width 102 height 19
type input "A"
click at [751, 505] on span "START RECORDING" at bounding box center [753, 506] width 67 height 8
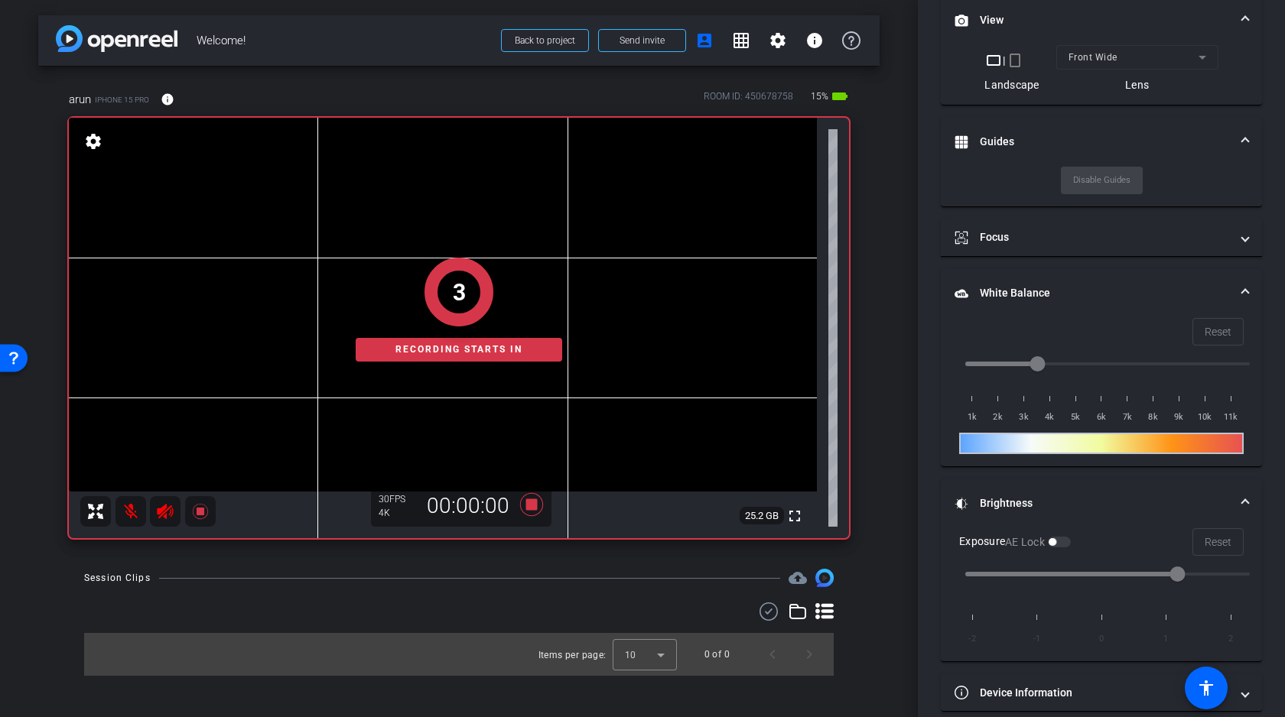
scroll to position [351, 0]
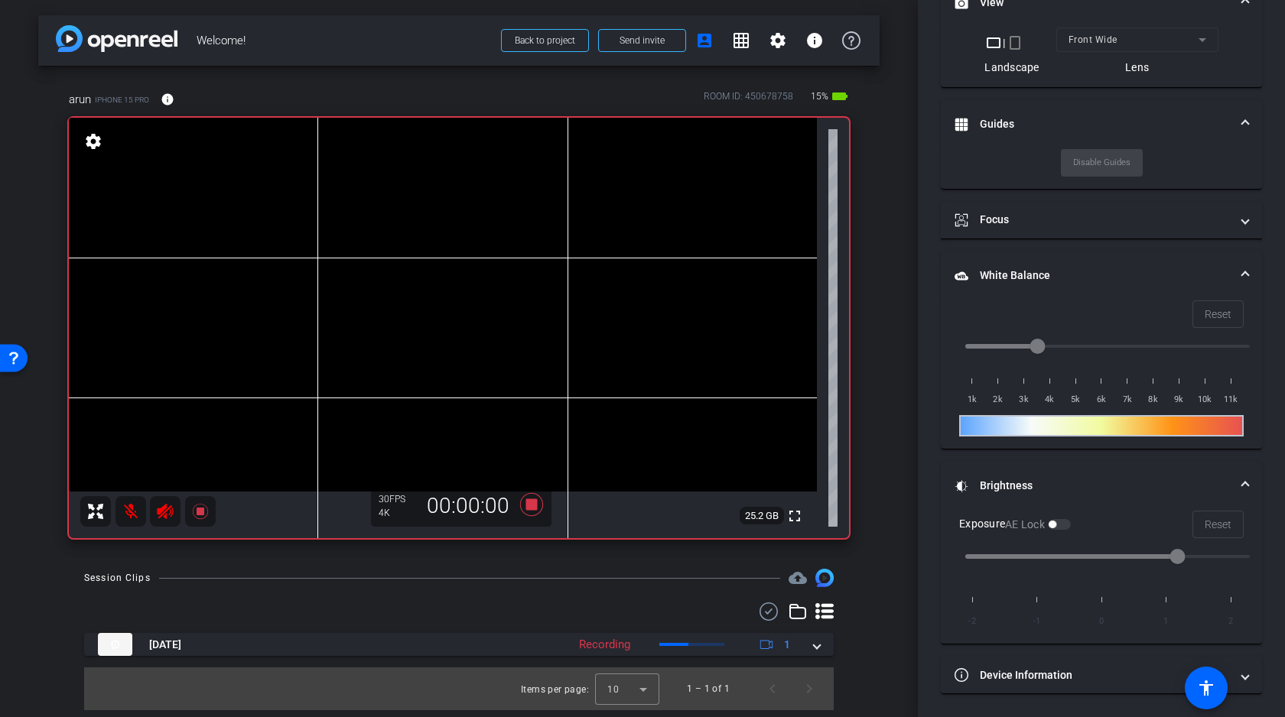
click at [509, 359] on video at bounding box center [443, 305] width 748 height 374
click at [508, 368] on video at bounding box center [443, 305] width 748 height 374
click at [503, 361] on video at bounding box center [443, 305] width 748 height 374
click at [502, 356] on video at bounding box center [443, 305] width 748 height 374
click at [505, 353] on video at bounding box center [443, 305] width 748 height 374
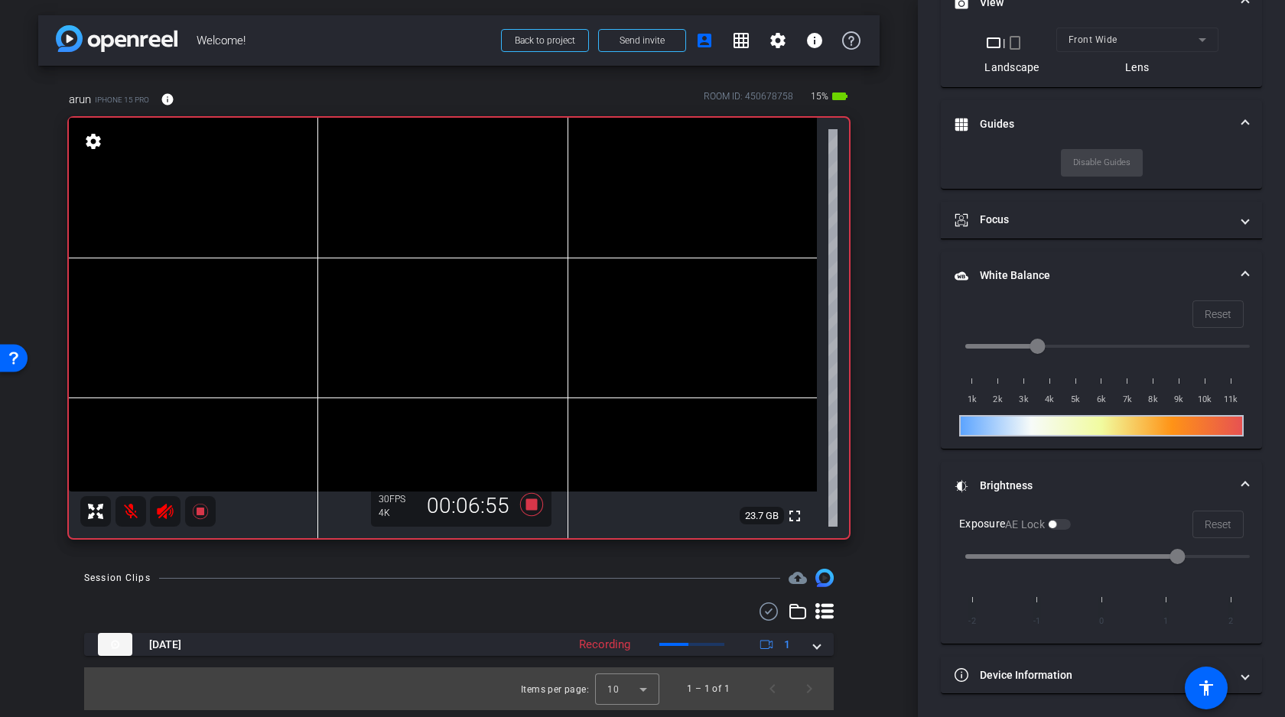
click at [506, 356] on video at bounding box center [443, 305] width 748 height 374
click at [505, 353] on video at bounding box center [443, 305] width 748 height 374
click at [506, 353] on video at bounding box center [443, 305] width 748 height 374
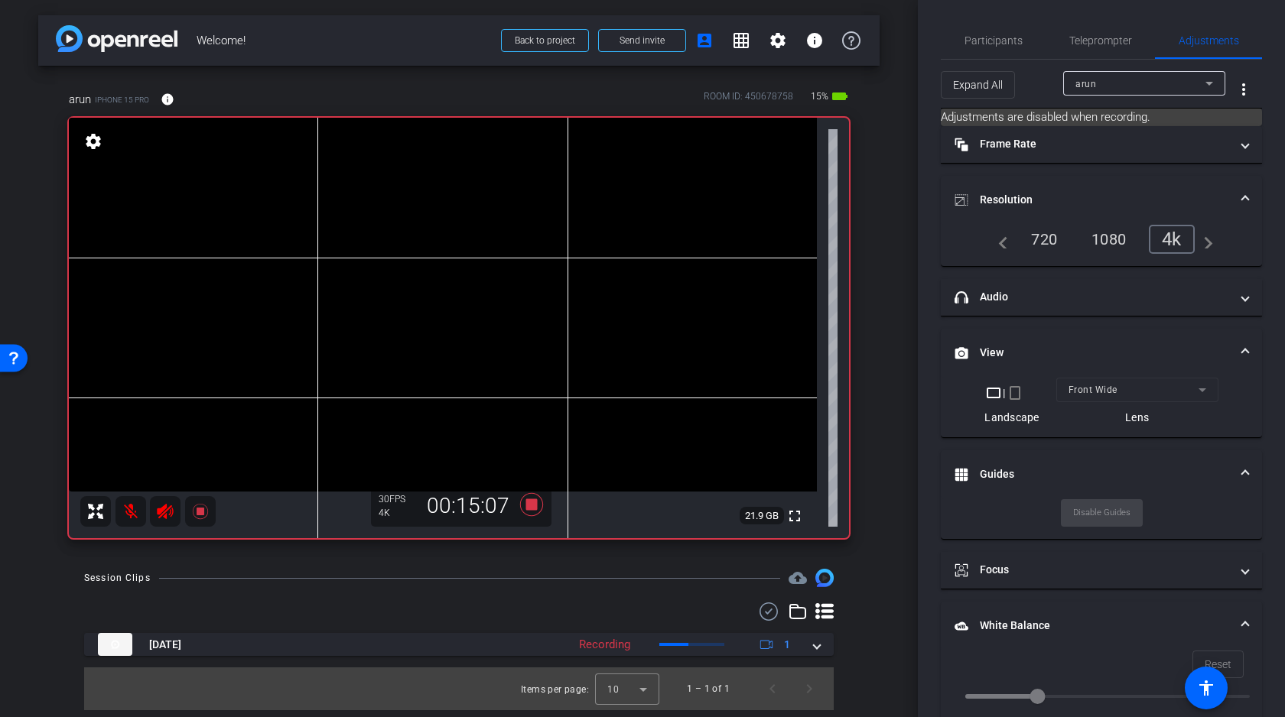
scroll to position [0, 0]
click at [508, 356] on video at bounding box center [443, 305] width 748 height 374
click at [532, 507] on icon at bounding box center [531, 504] width 23 height 23
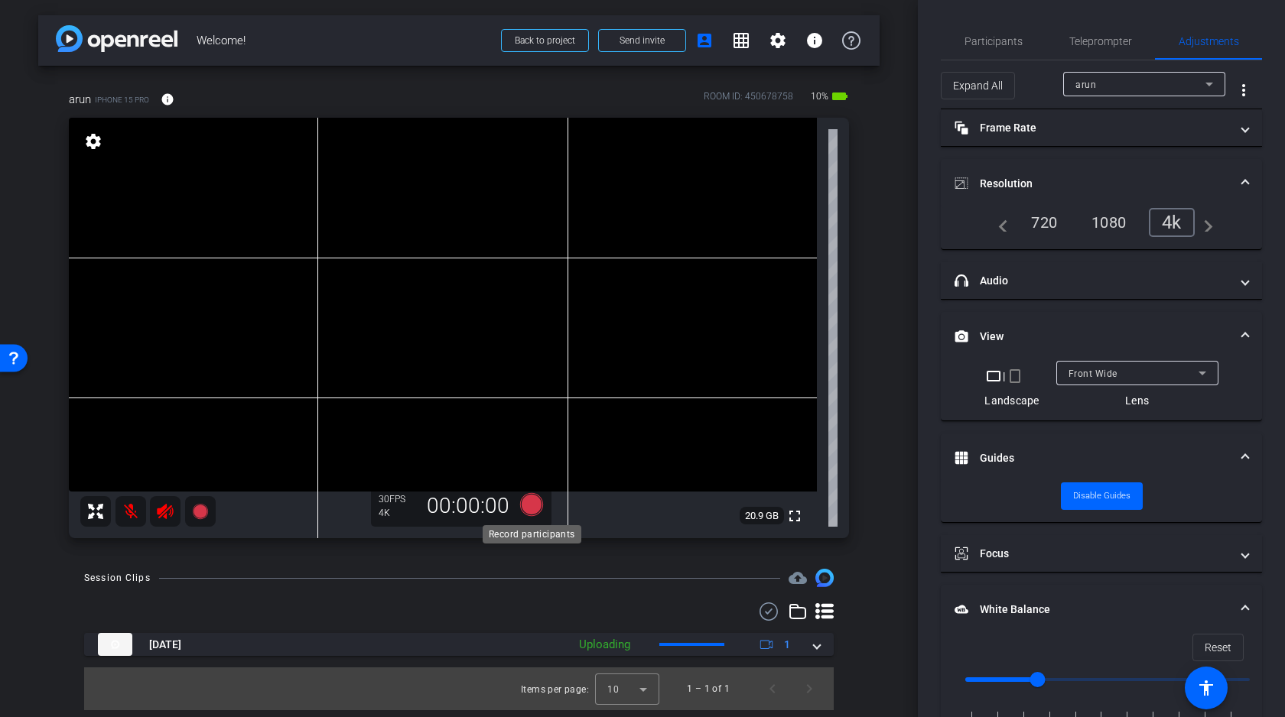
click at [531, 501] on icon at bounding box center [531, 504] width 23 height 23
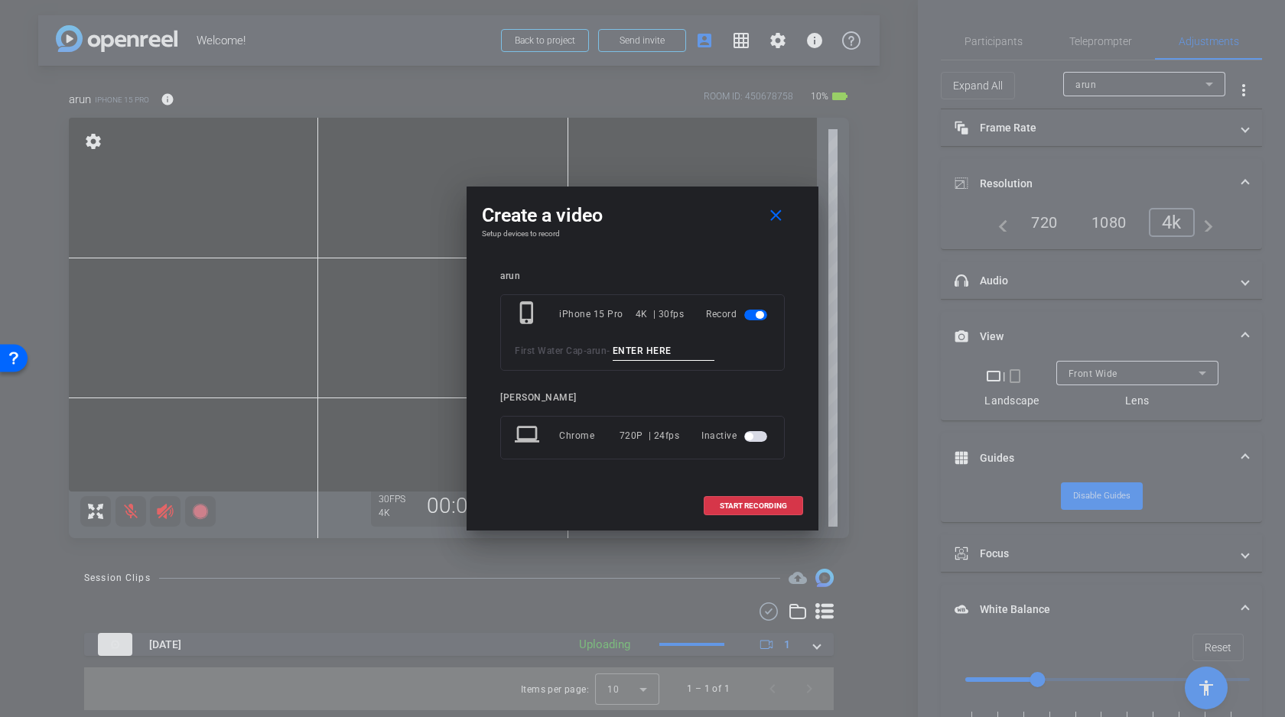
click at [654, 343] on input at bounding box center [664, 351] width 102 height 19
type input "B"
click at [765, 503] on span "START RECORDING" at bounding box center [753, 506] width 67 height 8
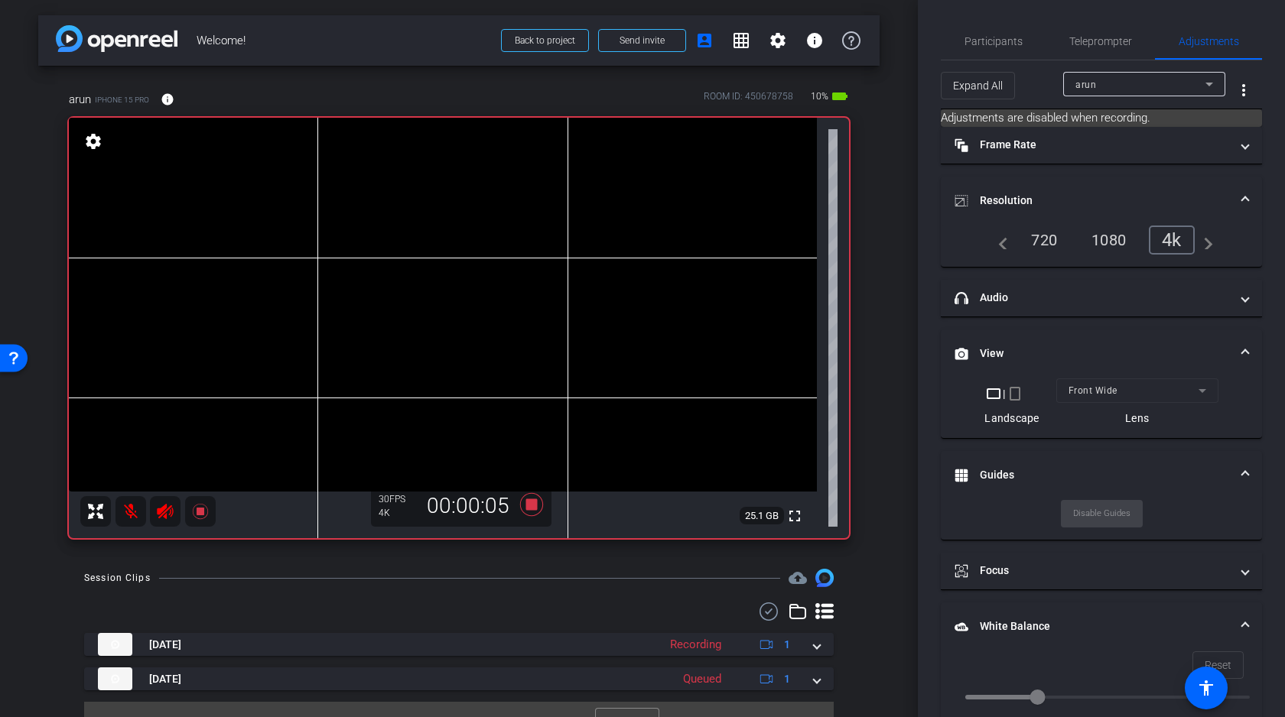
click at [509, 365] on video at bounding box center [443, 305] width 748 height 374
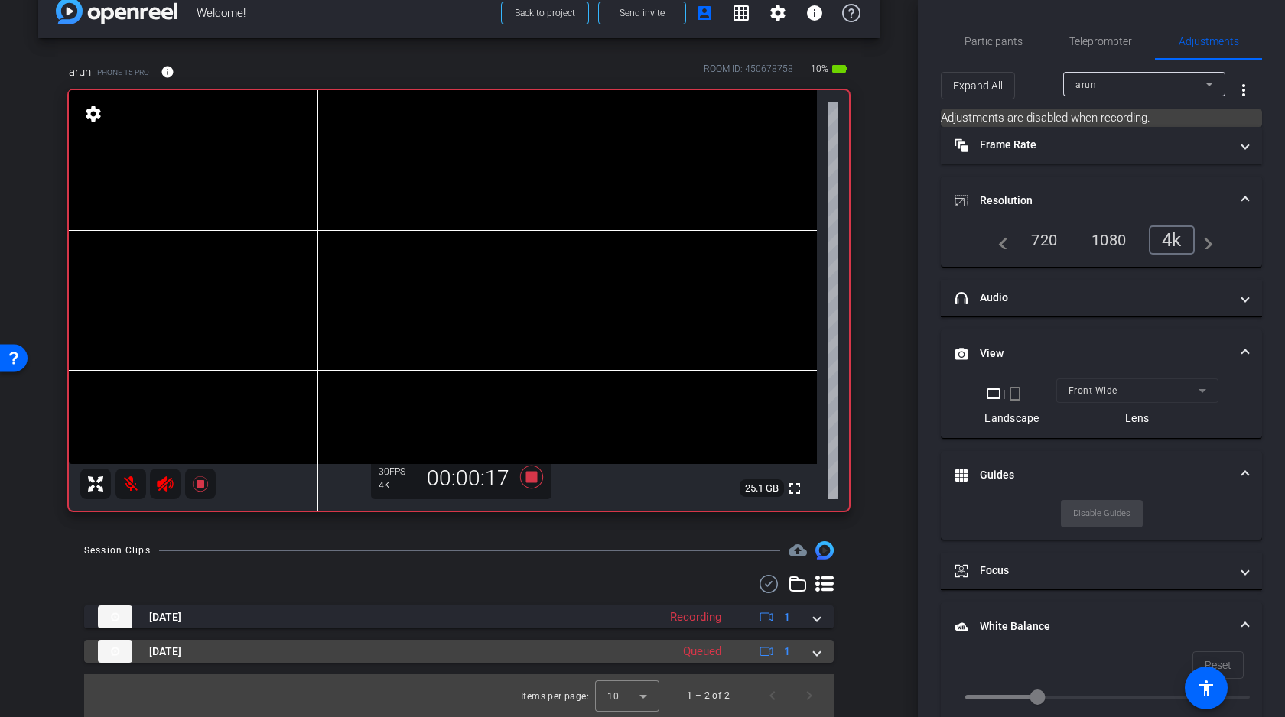
click at [812, 650] on div "Sep 16, 2025 Queued 1" at bounding box center [456, 651] width 716 height 23
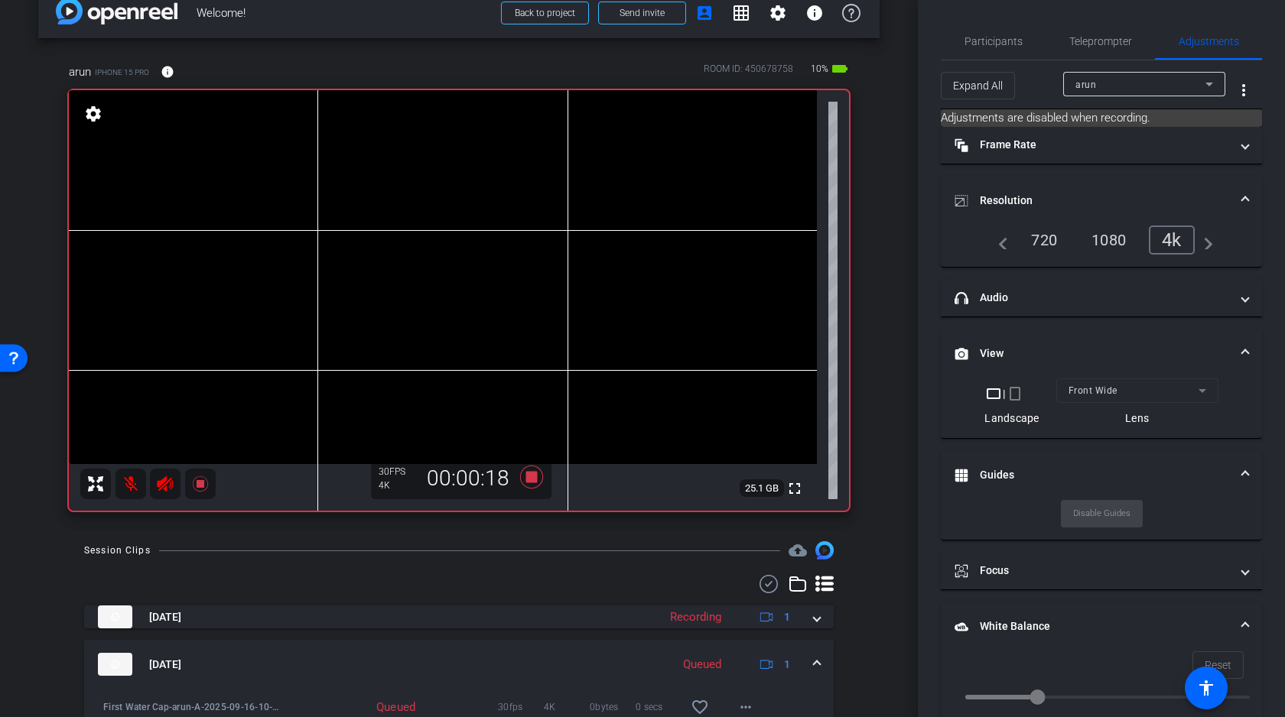
scroll to position [106, 0]
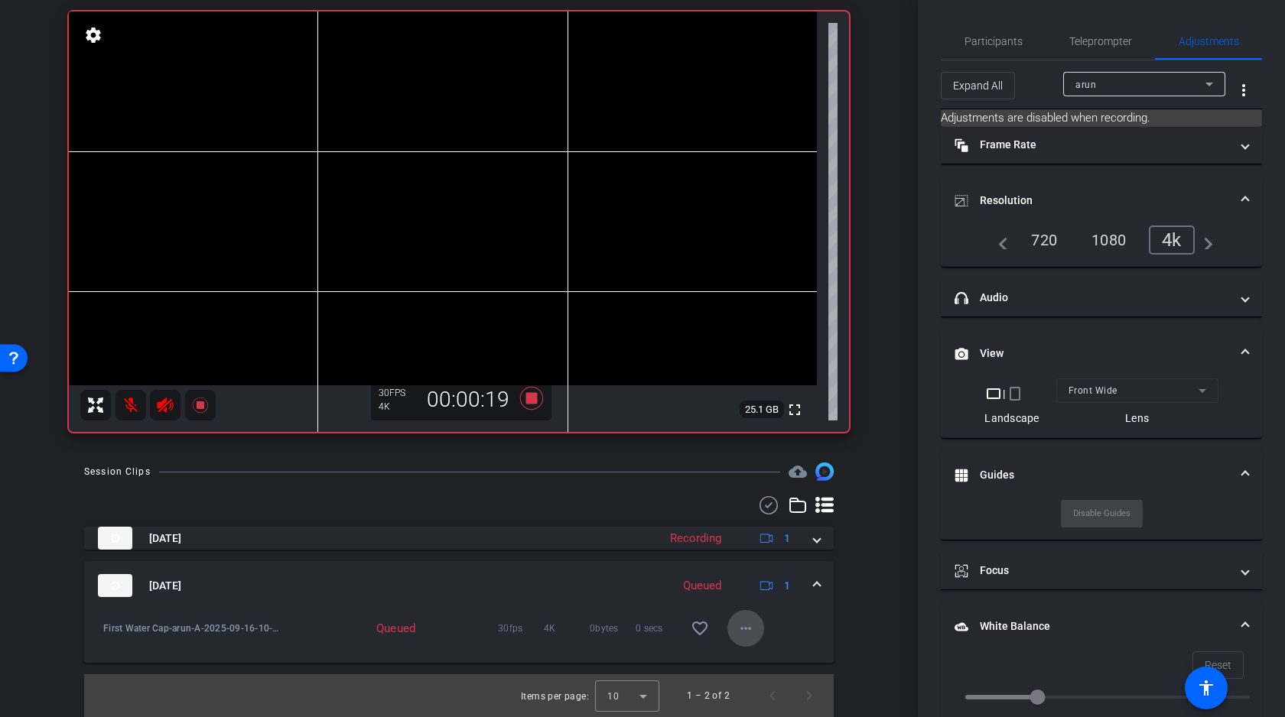
click at [751, 628] on mat-icon "more_horiz" at bounding box center [745, 628] width 18 height 18
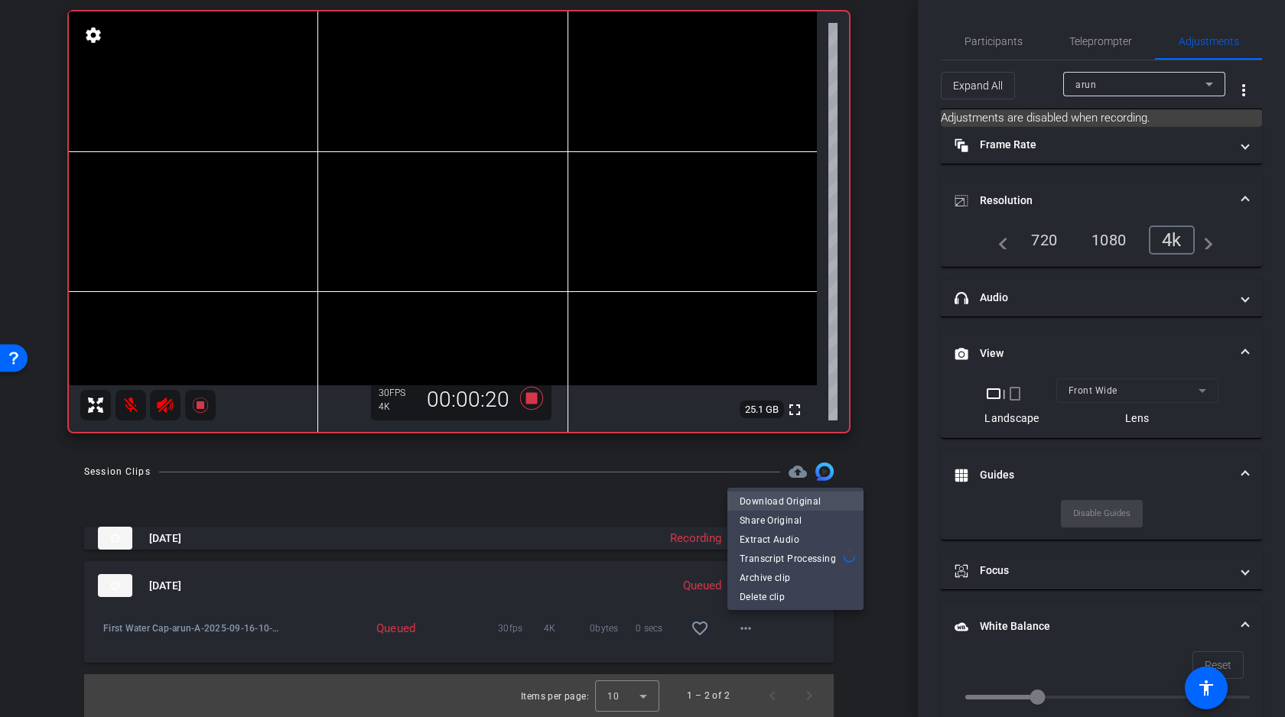
click at [809, 502] on span "Download Original" at bounding box center [795, 501] width 112 height 18
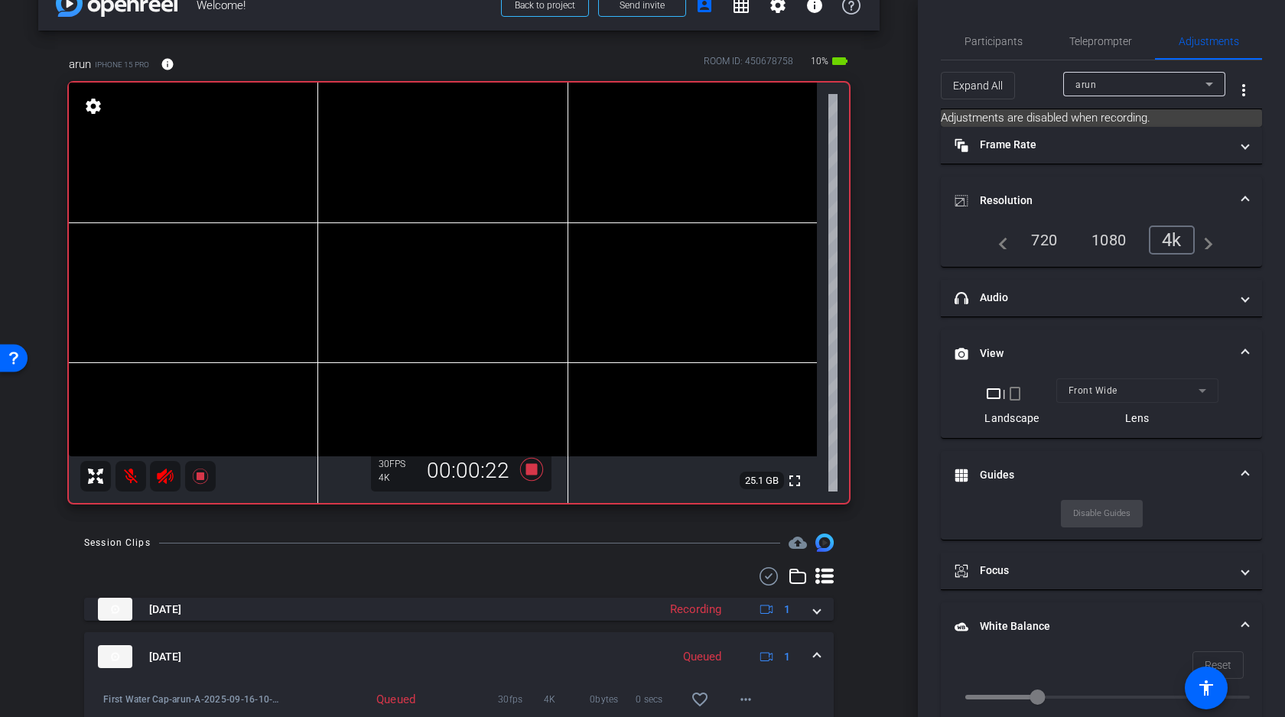
scroll to position [0, 0]
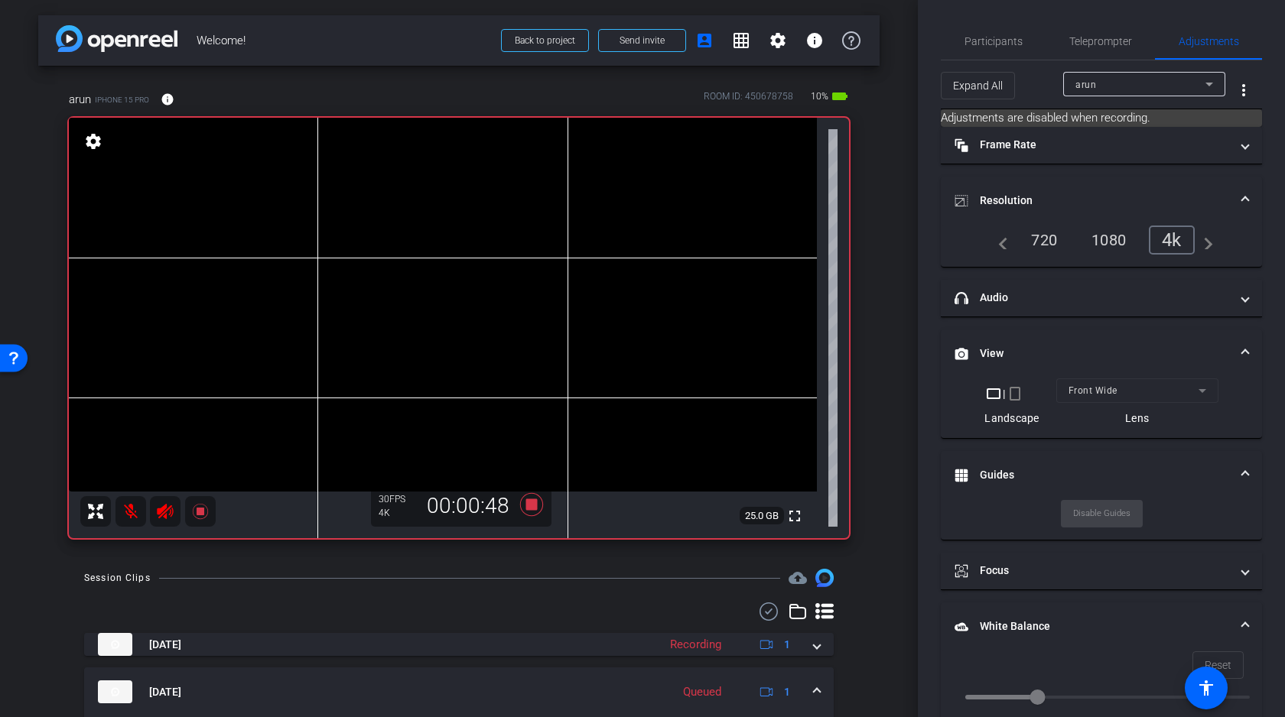
click at [502, 360] on video at bounding box center [443, 305] width 748 height 374
click at [503, 359] on video at bounding box center [443, 305] width 748 height 374
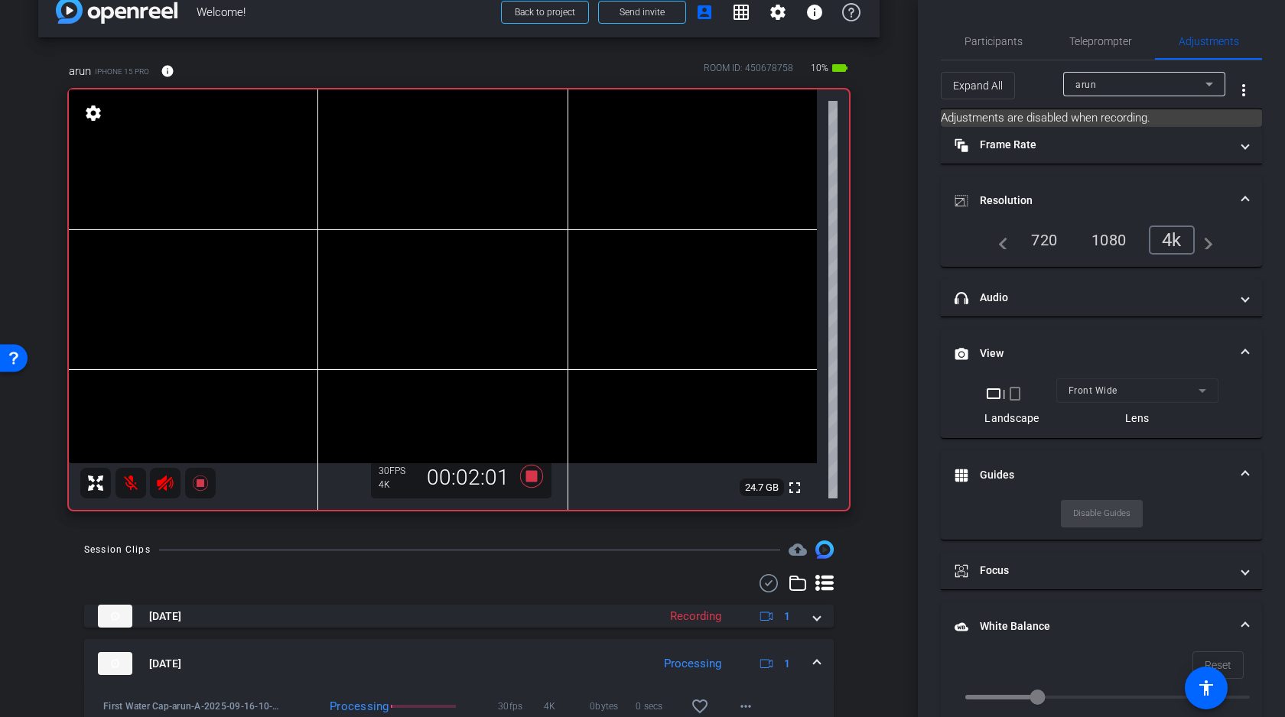
scroll to position [42, 0]
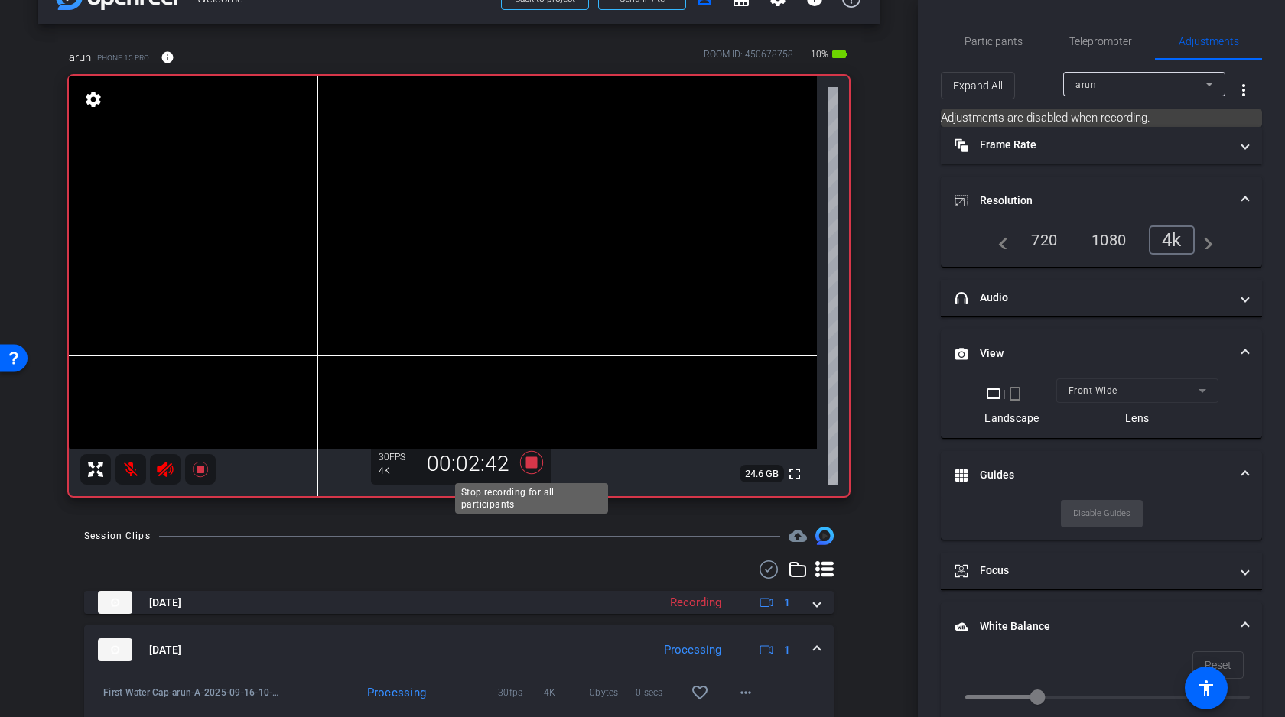
click at [527, 457] on icon at bounding box center [531, 463] width 37 height 28
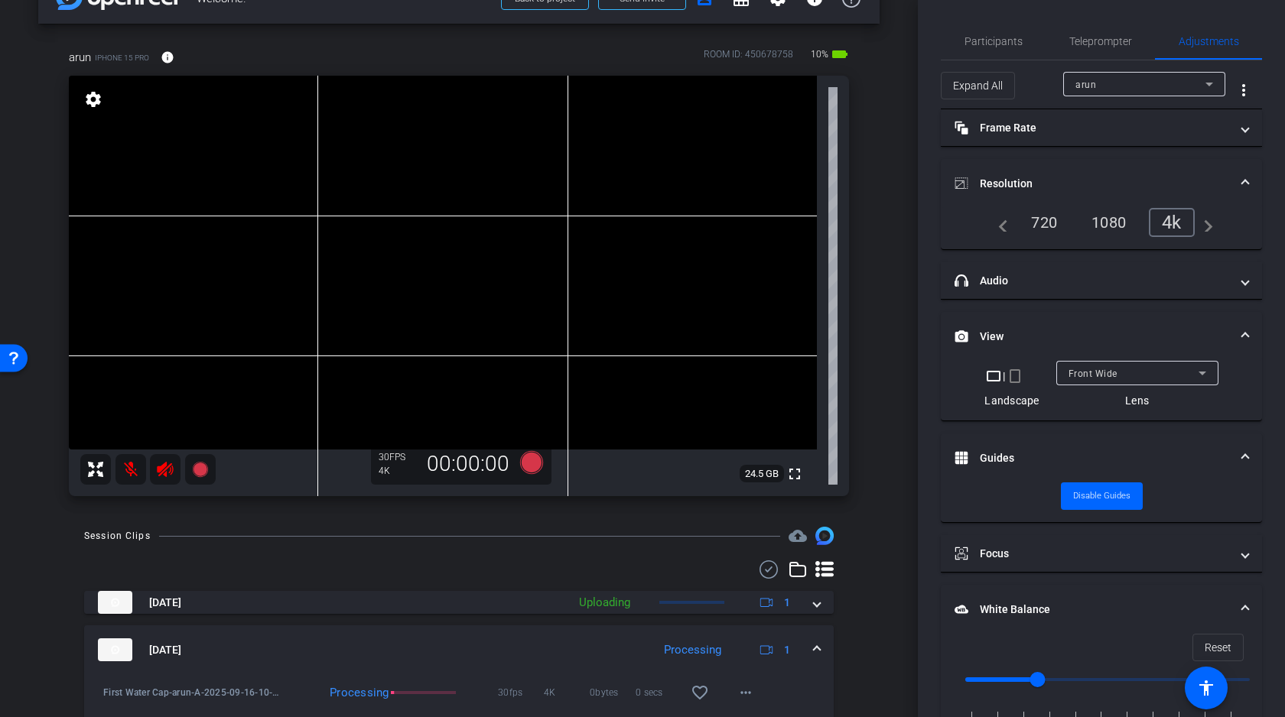
scroll to position [89, 0]
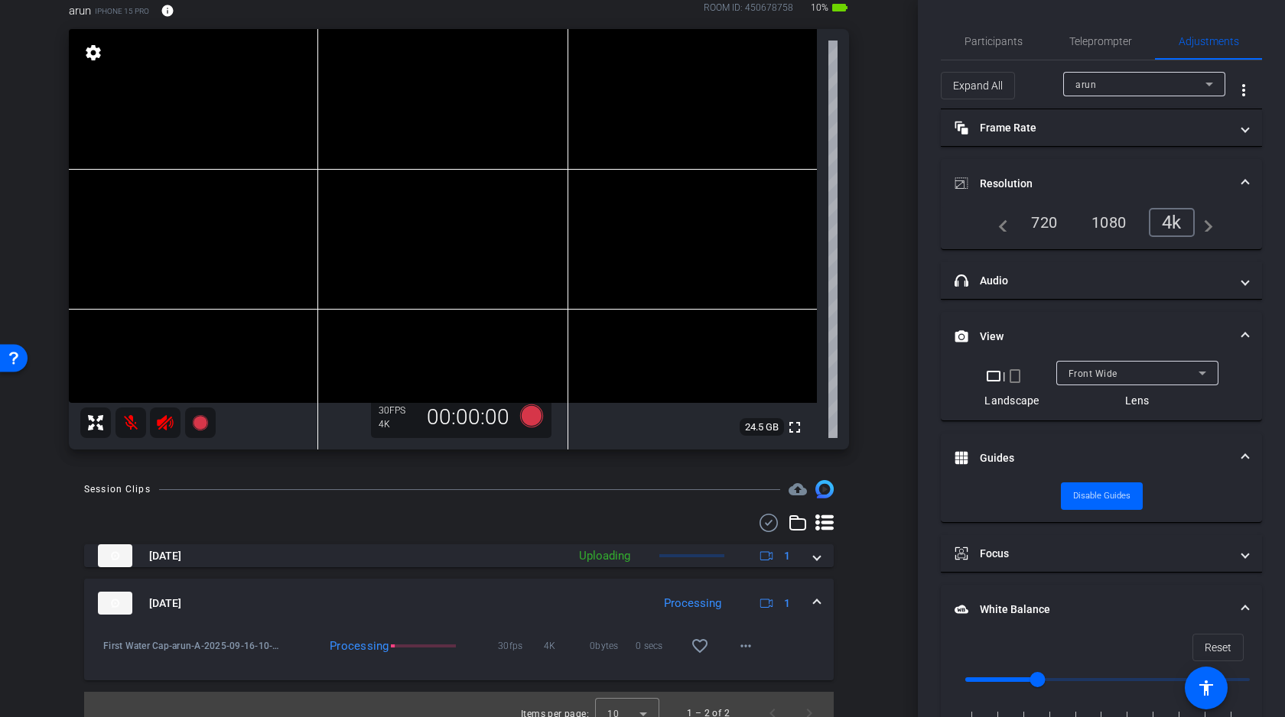
click at [814, 596] on span at bounding box center [817, 604] width 6 height 16
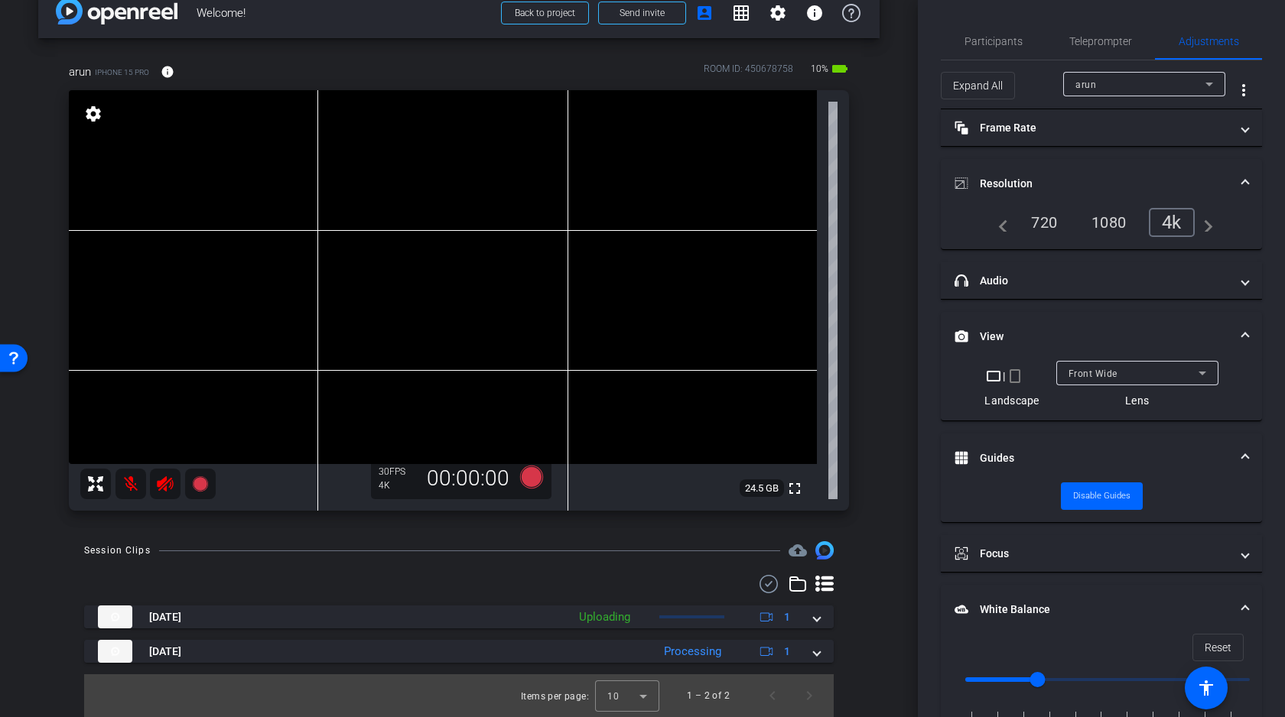
scroll to position [28, 0]
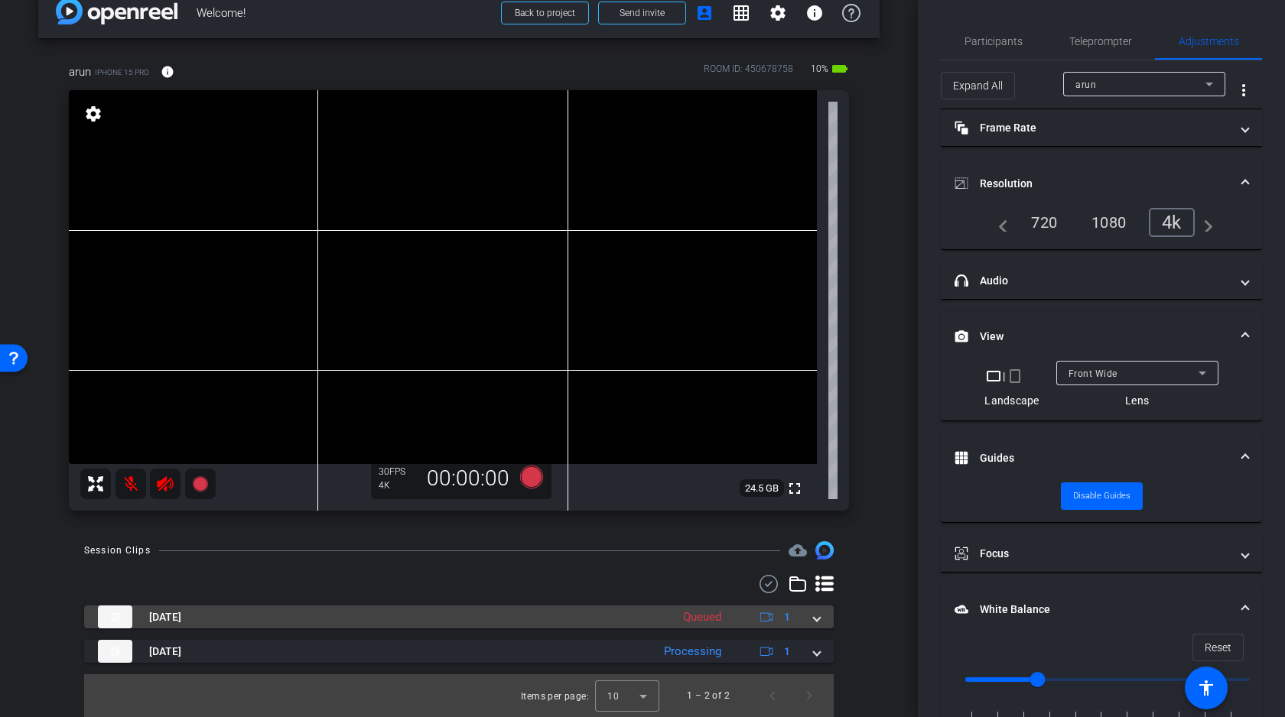
click at [820, 619] on mat-expansion-panel-header "Sep 16, 2025 Queued 1" at bounding box center [458, 617] width 749 height 23
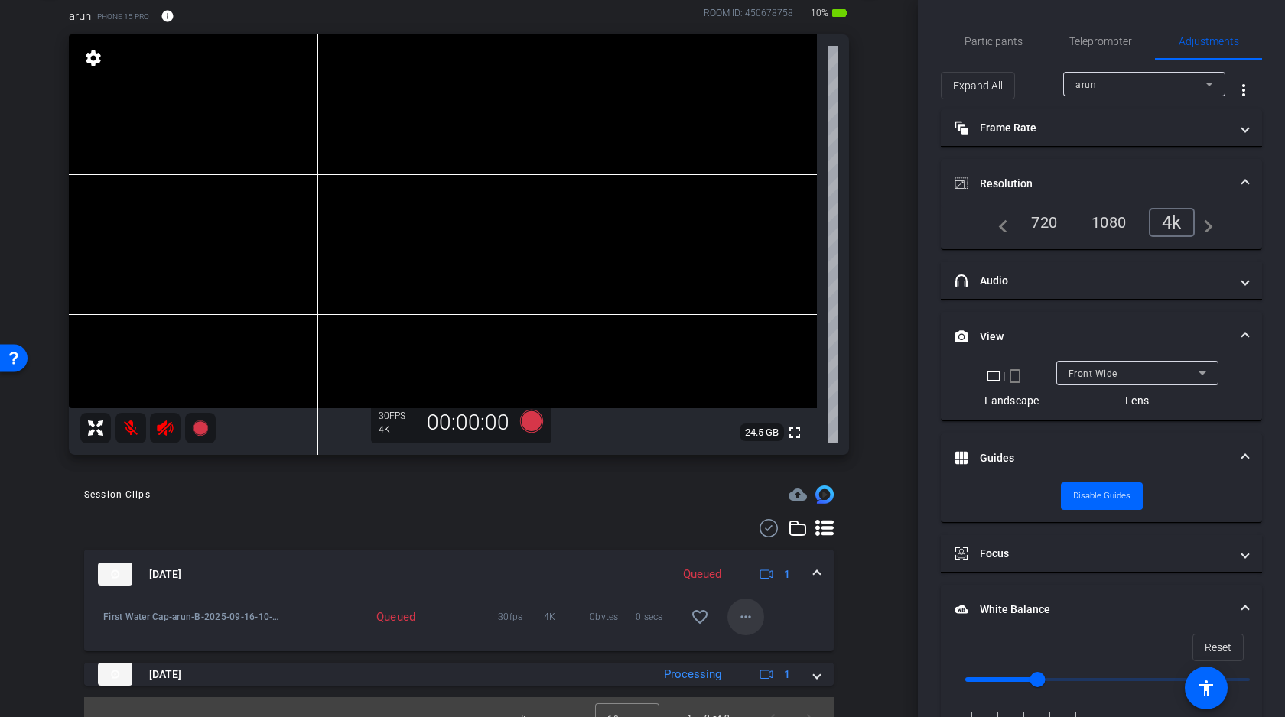
scroll to position [89, 0]
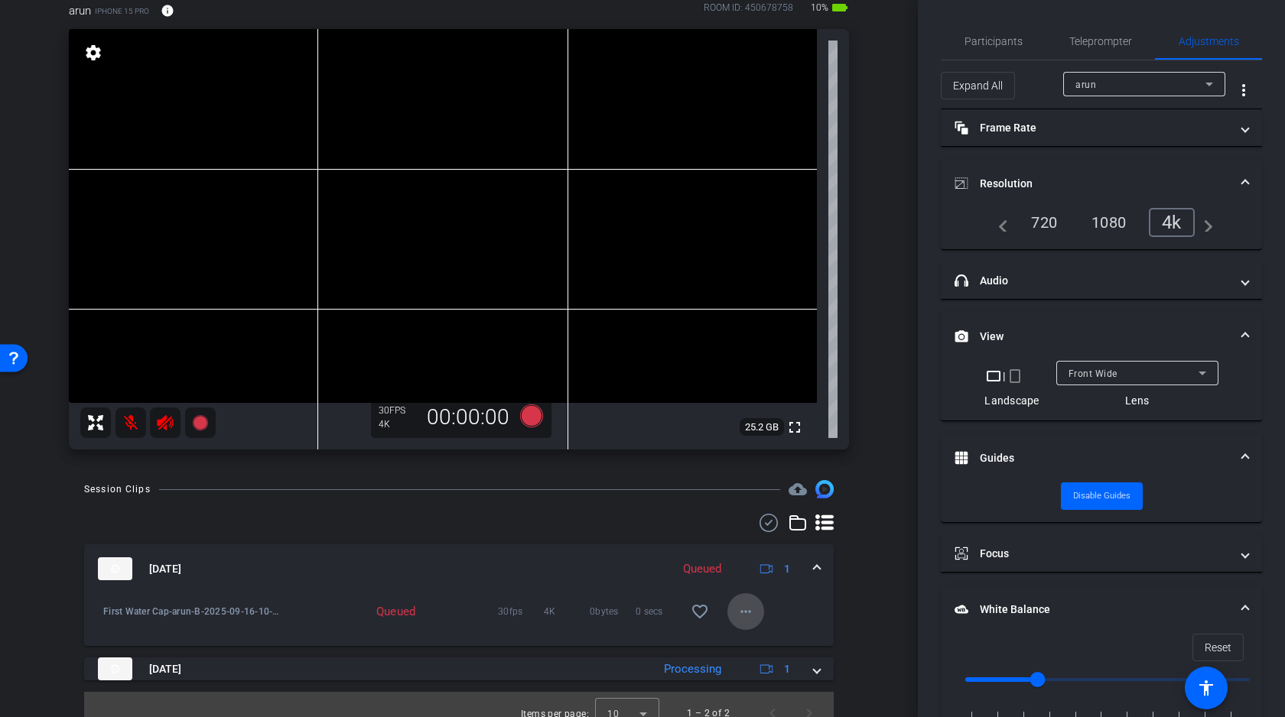
click at [749, 606] on mat-icon "more_horiz" at bounding box center [745, 612] width 18 height 18
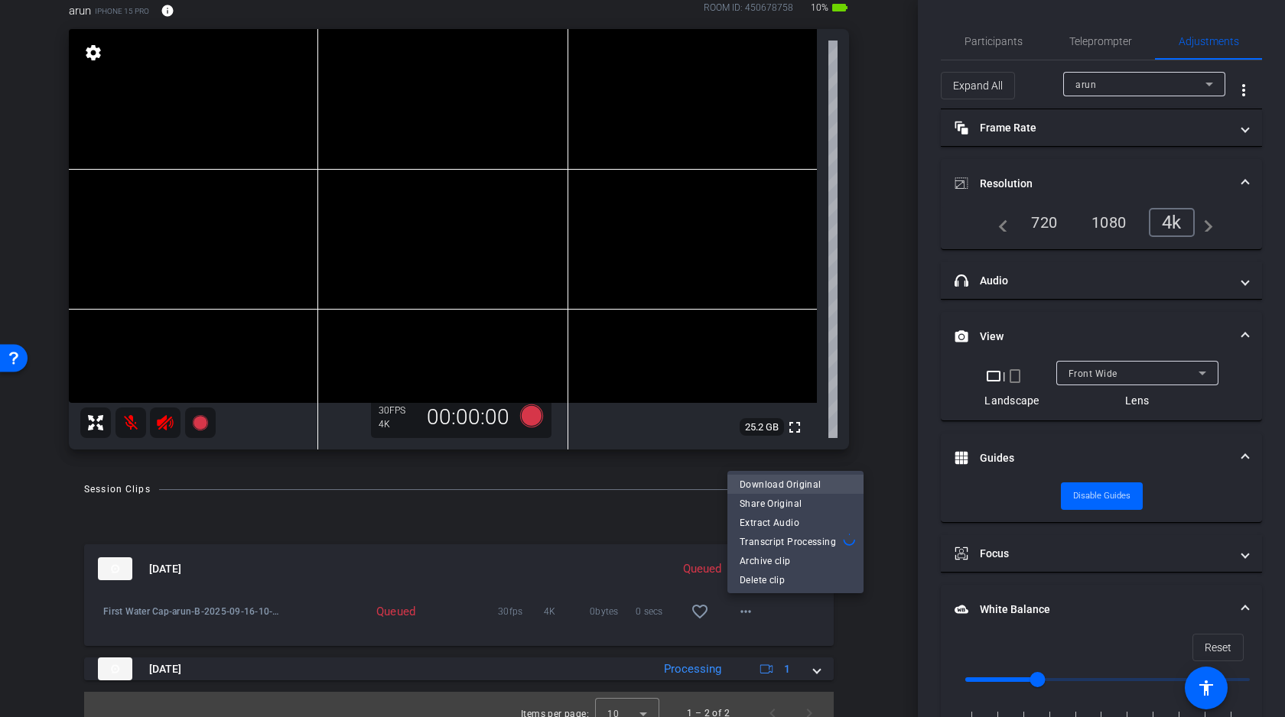
click at [798, 487] on span "Download Original" at bounding box center [795, 485] width 112 height 18
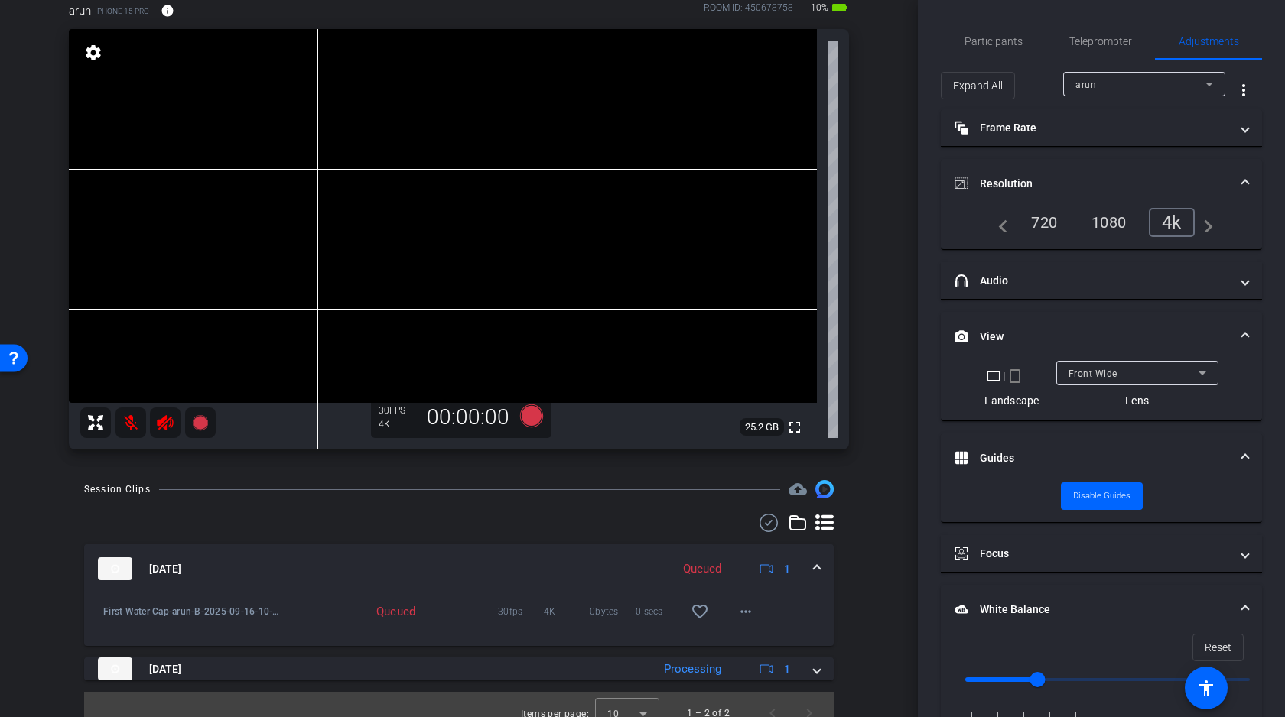
click at [889, 328] on div "arrow_back Welcome! Back to project Send invite account_box grid_on settings in…" at bounding box center [459, 269] width 918 height 717
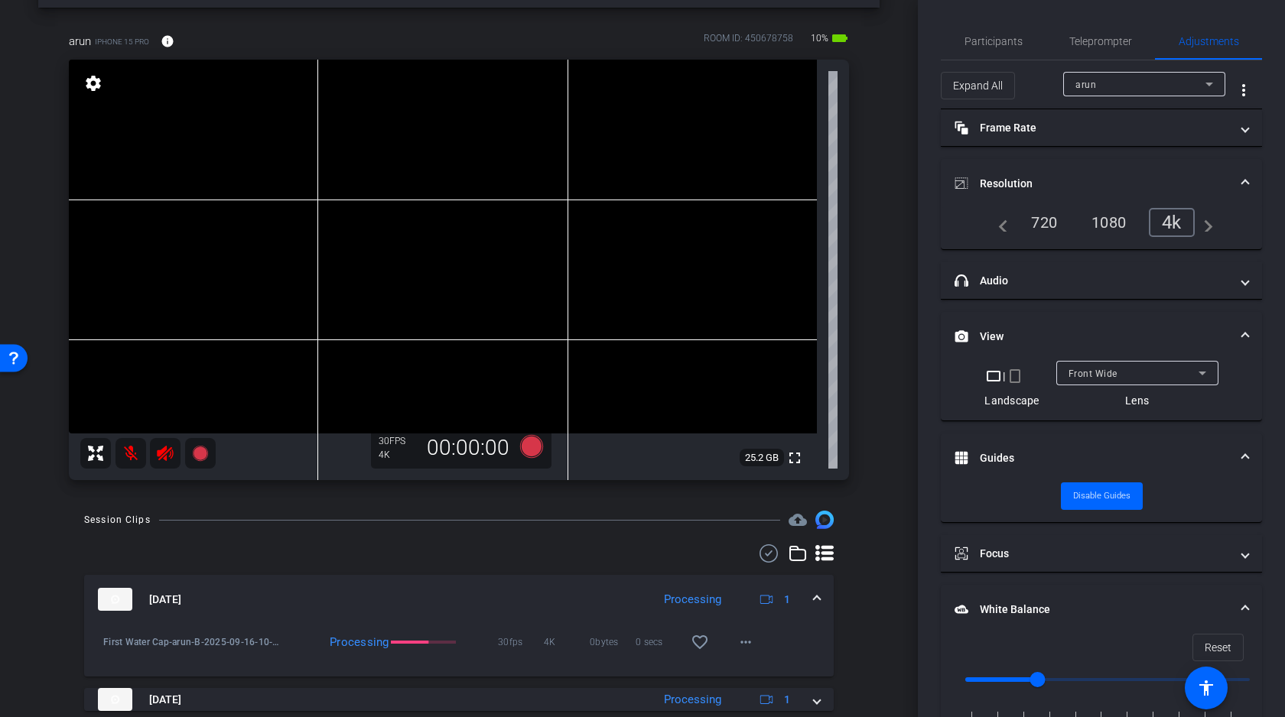
scroll to position [0, 0]
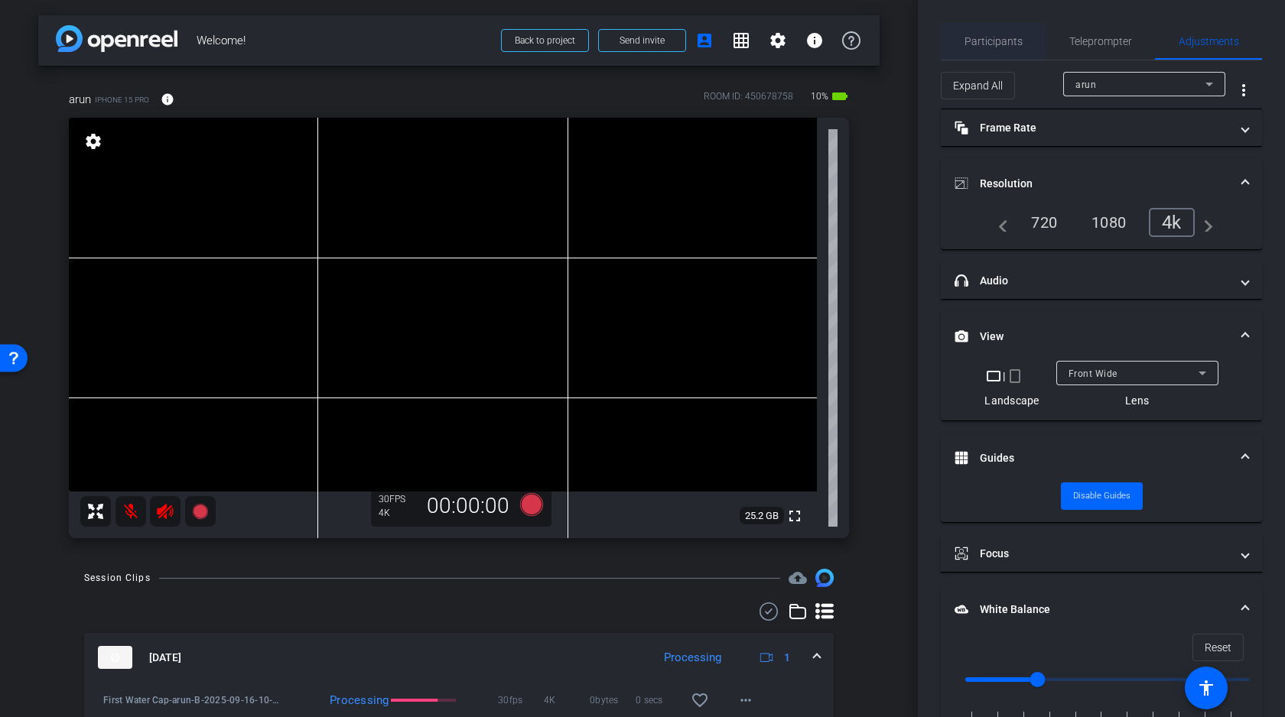
click at [1023, 43] on div "Participants" at bounding box center [993, 41] width 105 height 37
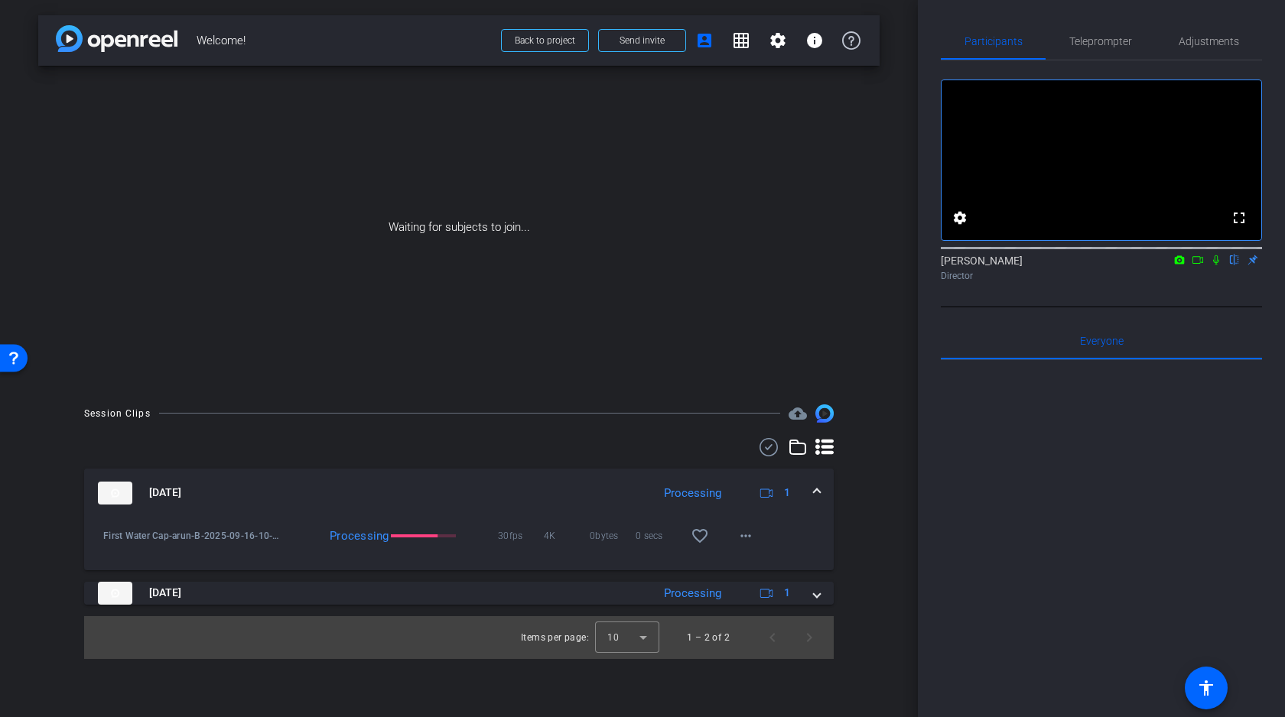
click at [1198, 265] on icon at bounding box center [1197, 260] width 12 height 11
click at [1232, 265] on icon at bounding box center [1234, 260] width 12 height 11
